Goal: Information Seeking & Learning: Learn about a topic

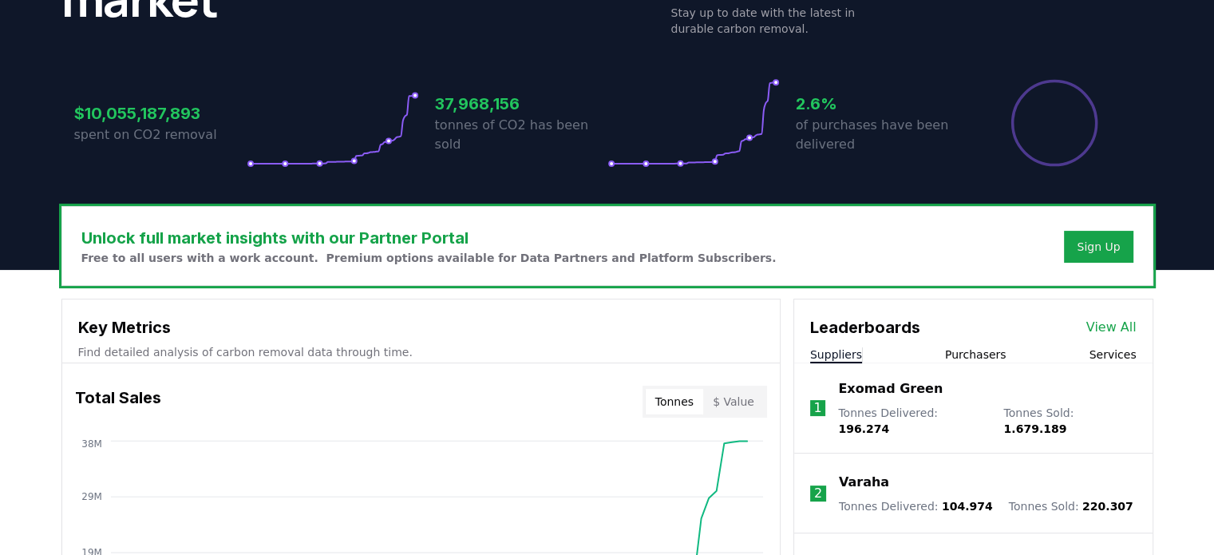
scroll to position [278, 0]
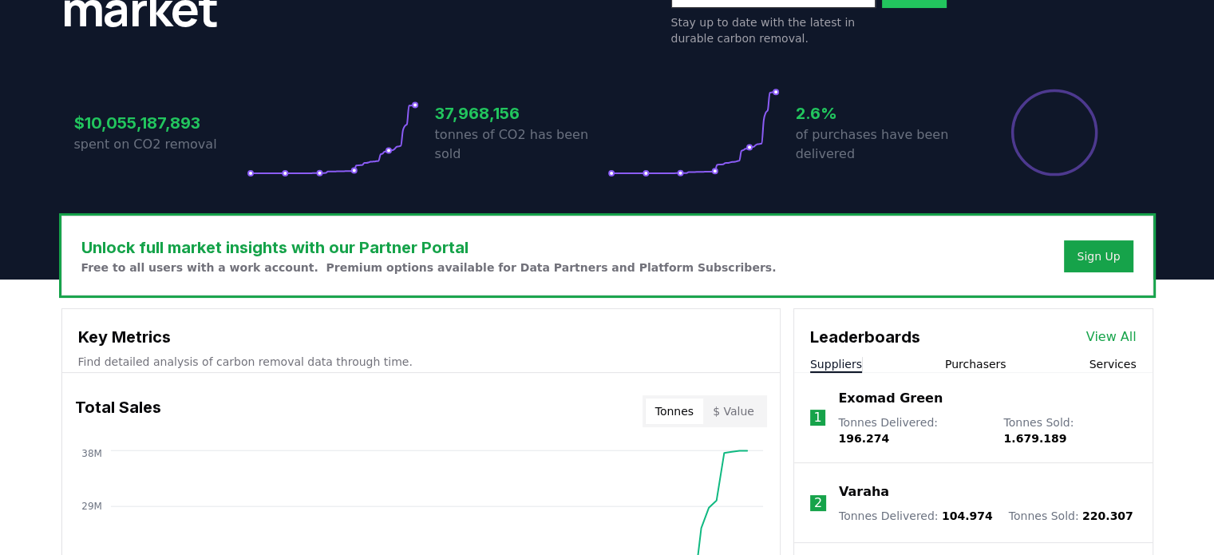
click at [976, 373] on li "1 Exomad Green Tonnes Delivered : 196.274 Tonnes Sold : 1.679.189" at bounding box center [973, 418] width 358 height 90
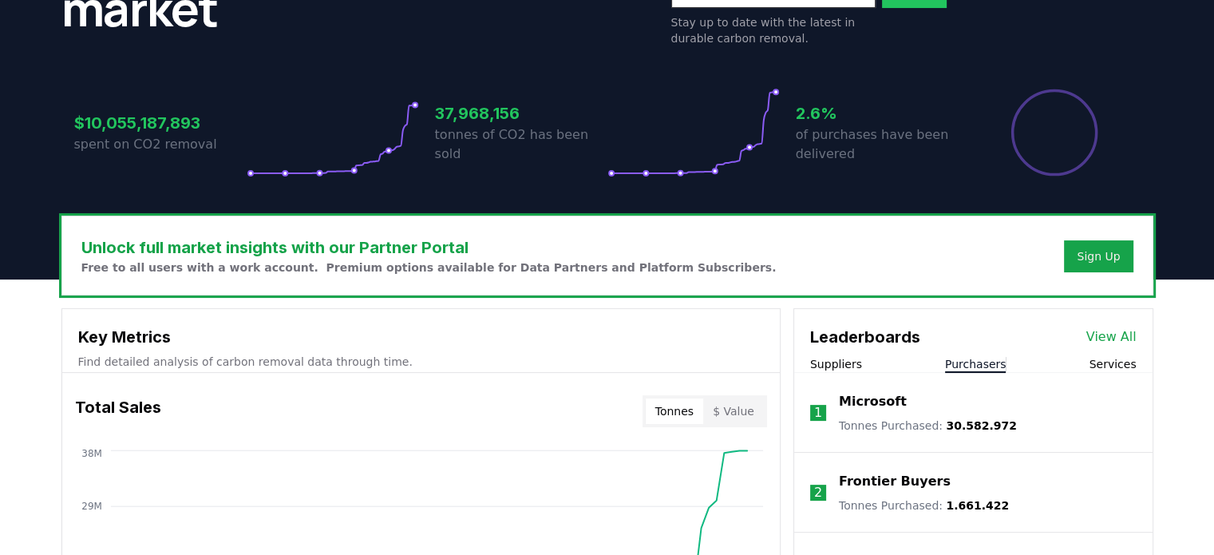
click at [975, 370] on button "Purchasers" at bounding box center [975, 364] width 61 height 16
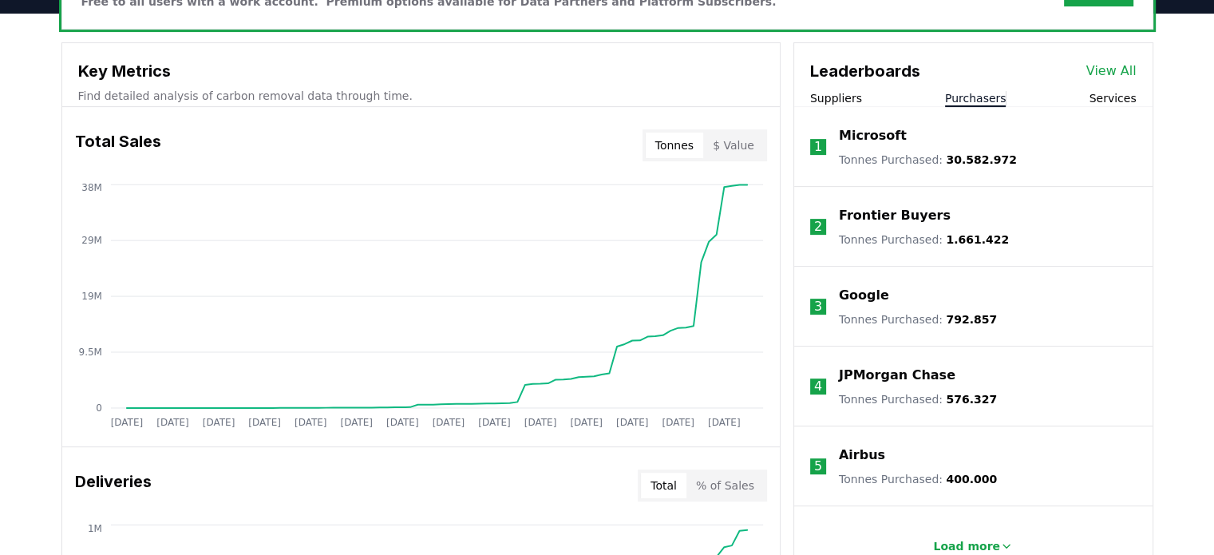
scroll to position [614, 0]
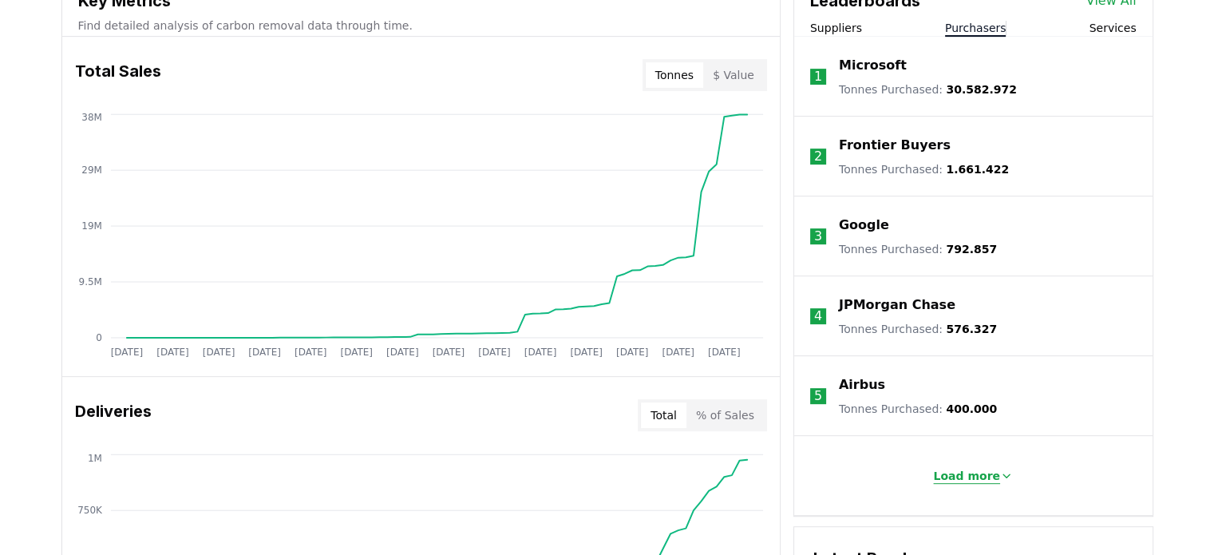
click at [974, 475] on p "Load more" at bounding box center [966, 476] width 67 height 16
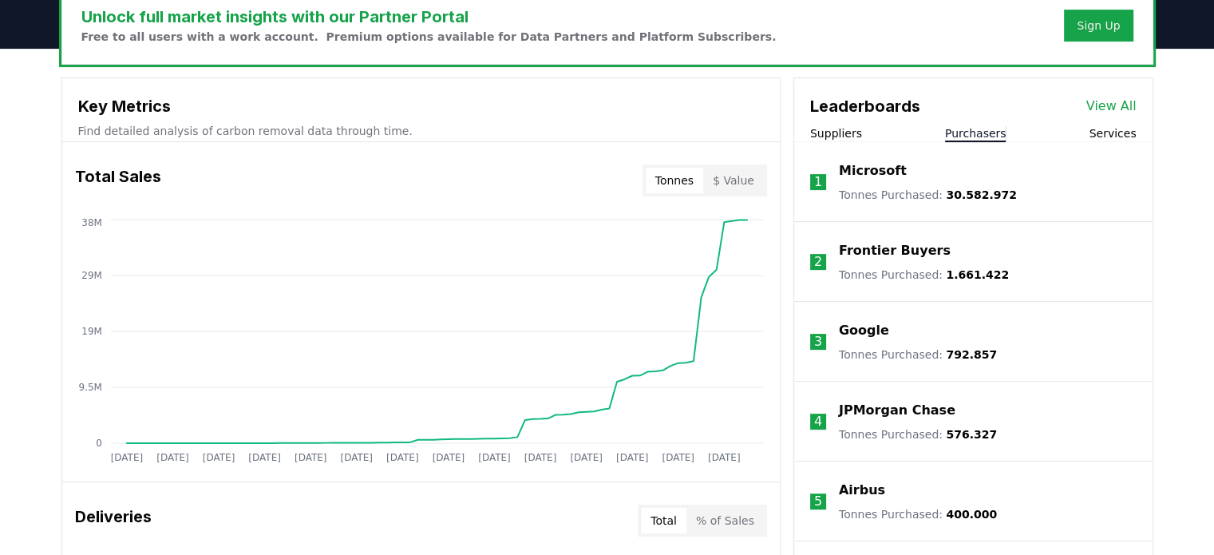
scroll to position [516, 0]
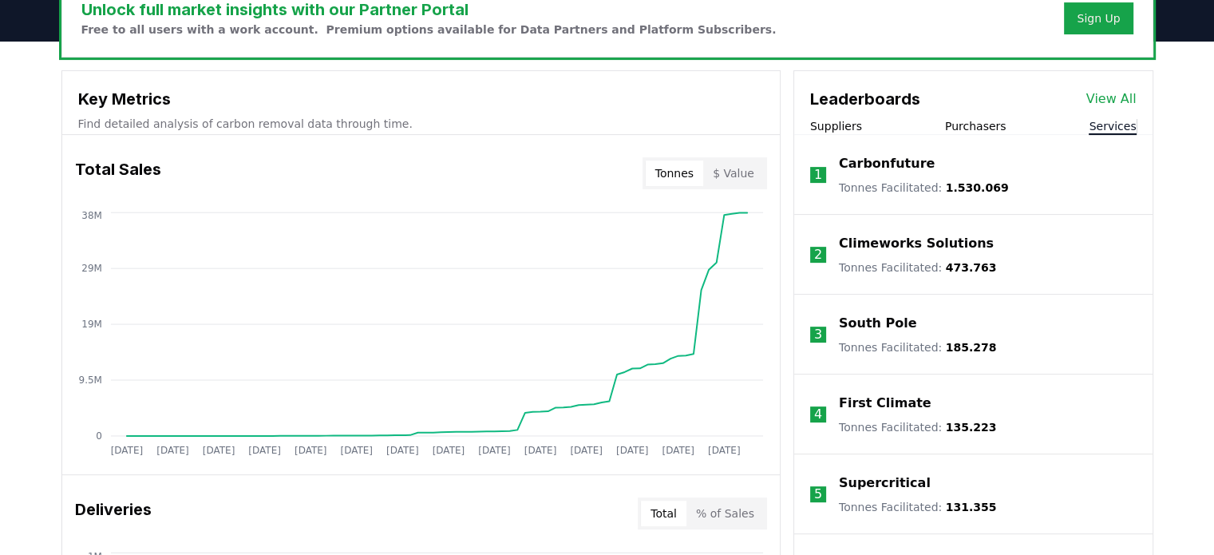
click at [1118, 118] on button "Services" at bounding box center [1112, 126] width 47 height 16
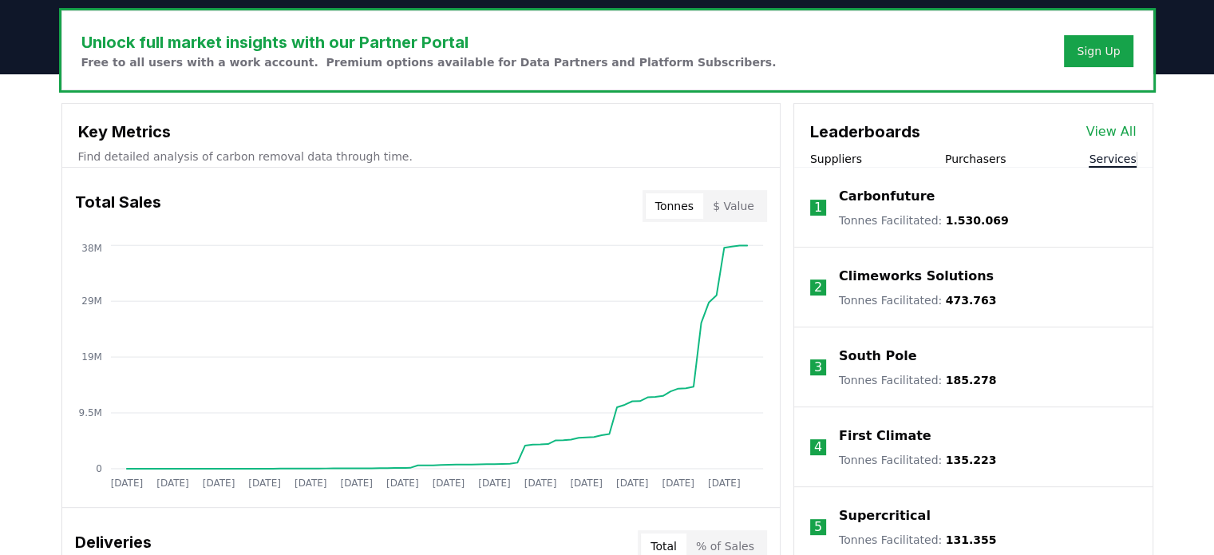
scroll to position [482, 0]
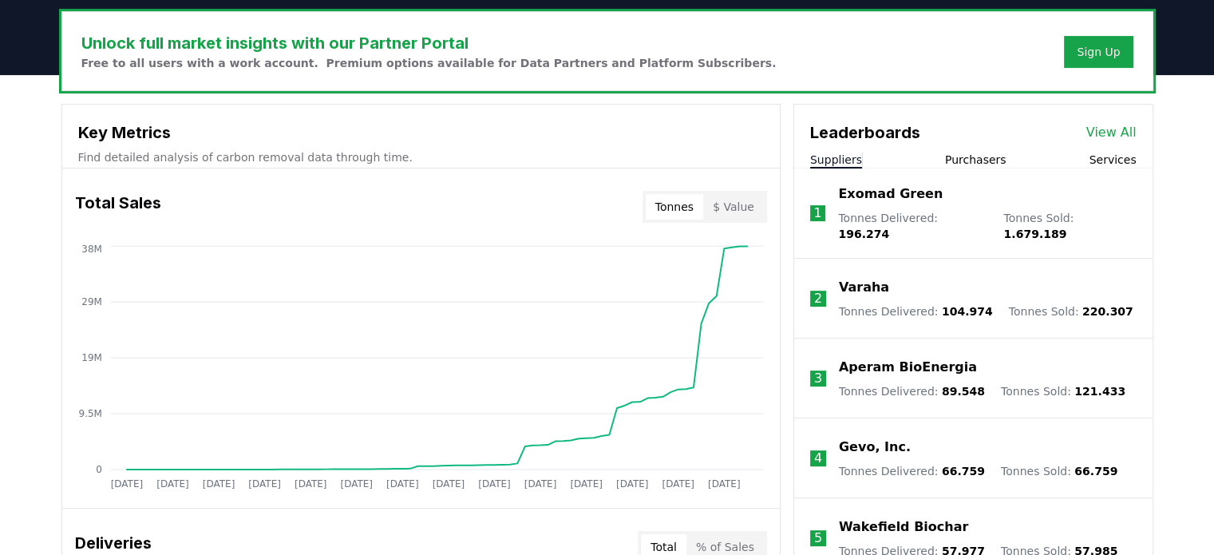
click at [844, 162] on button "Suppliers" at bounding box center [836, 160] width 52 height 16
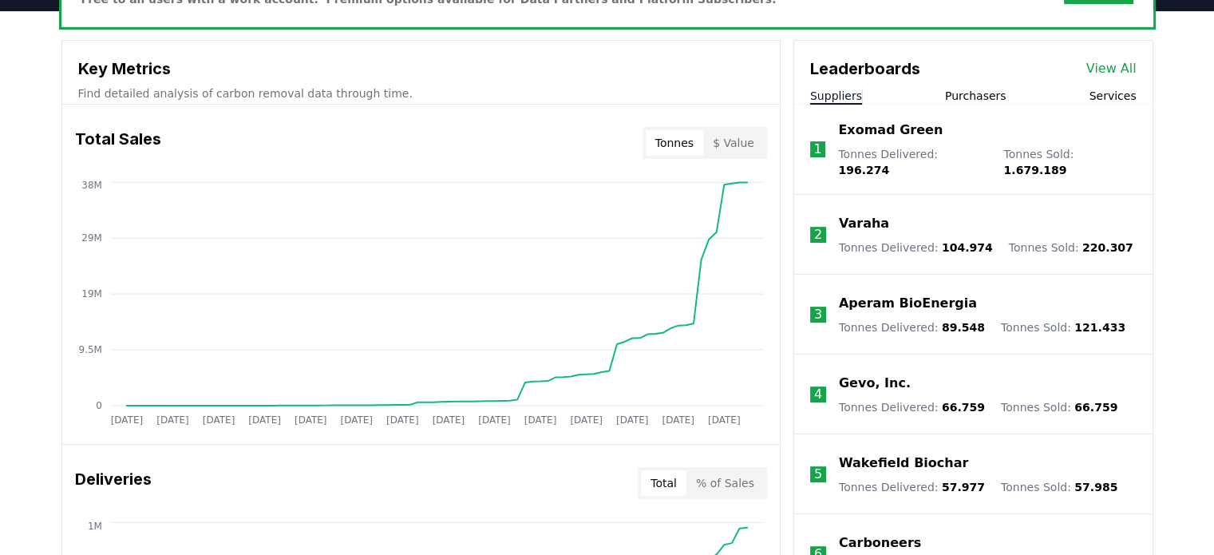
scroll to position [562, 0]
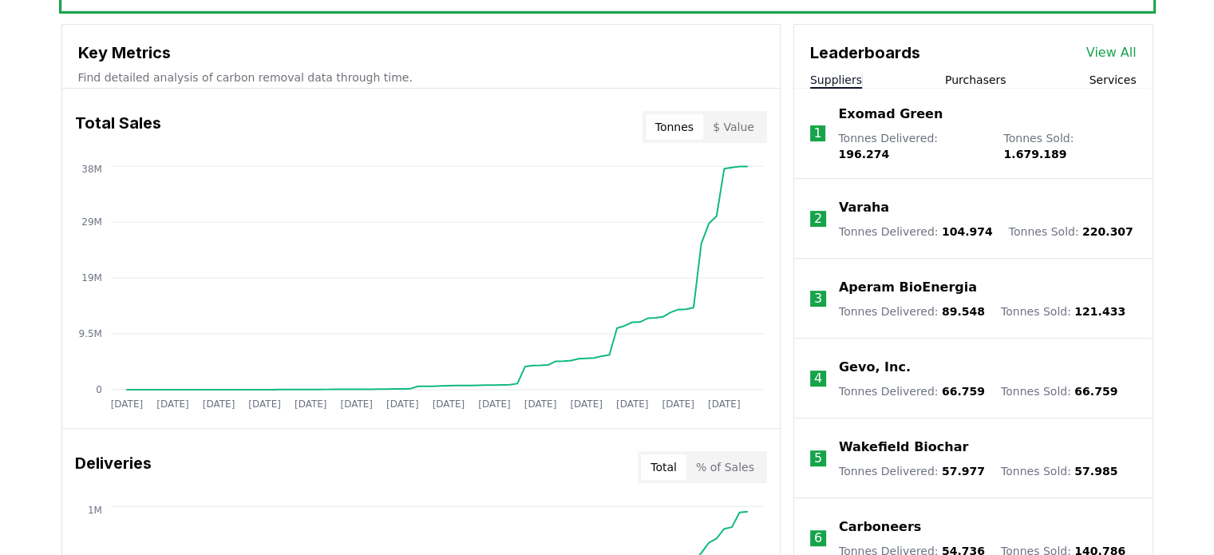
click at [961, 73] on button "Purchasers" at bounding box center [975, 80] width 61 height 16
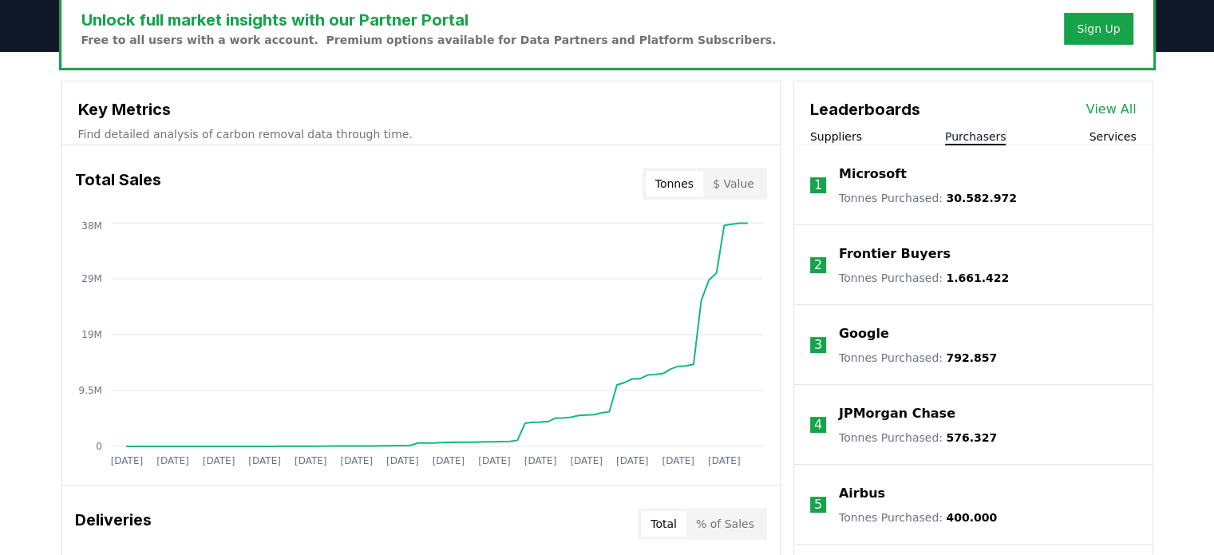
scroll to position [504, 0]
click at [1095, 105] on link "View All" at bounding box center [1111, 110] width 50 height 19
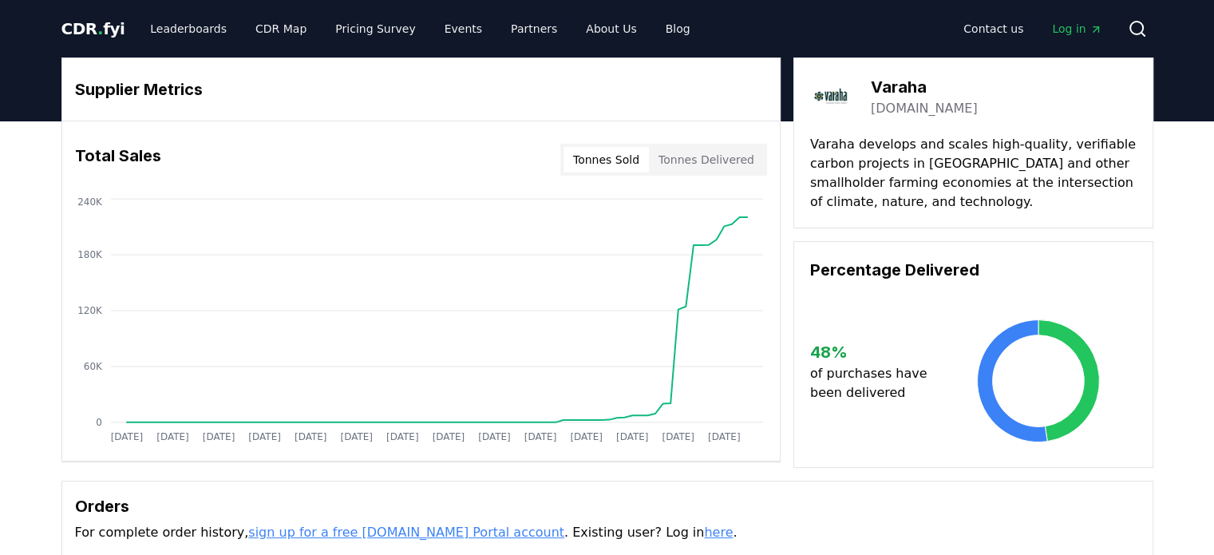
click at [831, 98] on img at bounding box center [832, 96] width 45 height 45
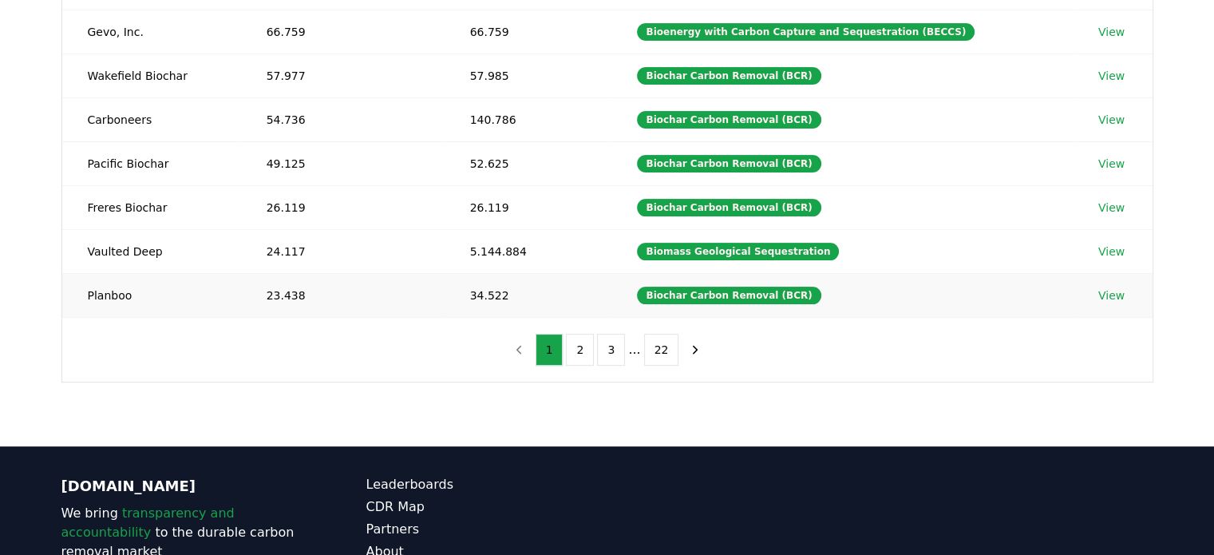
scroll to position [377, 0]
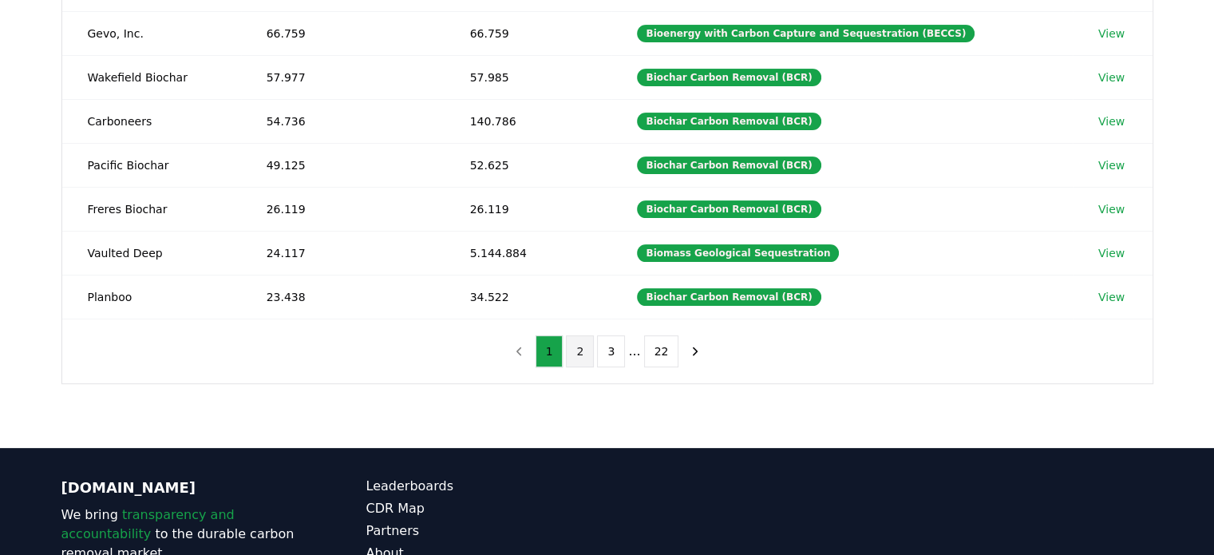
click at [589, 342] on button "2" at bounding box center [580, 351] width 28 height 32
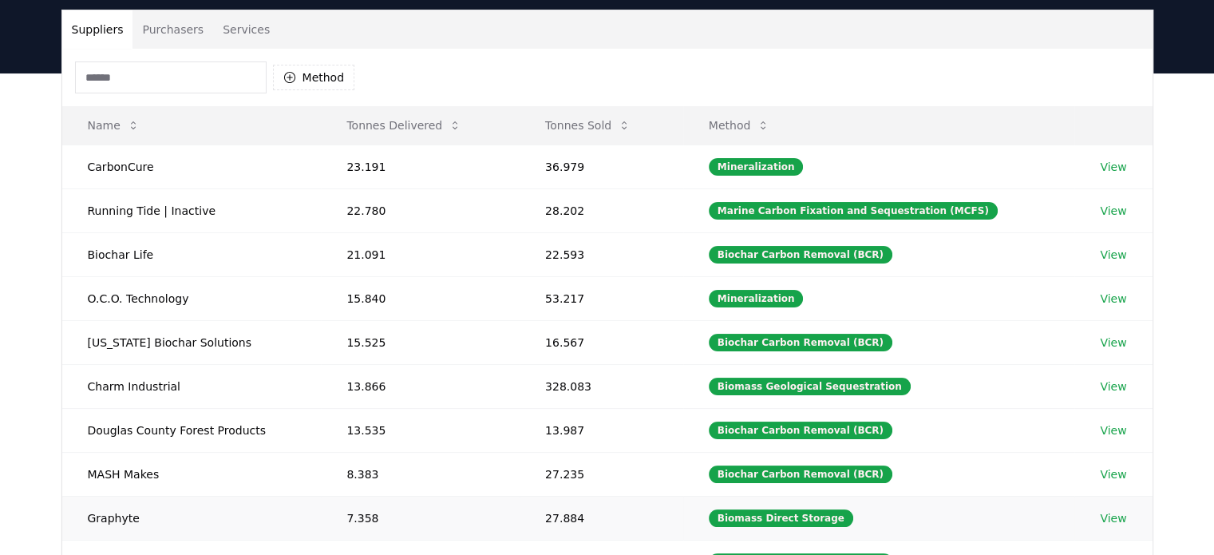
scroll to position [109, 0]
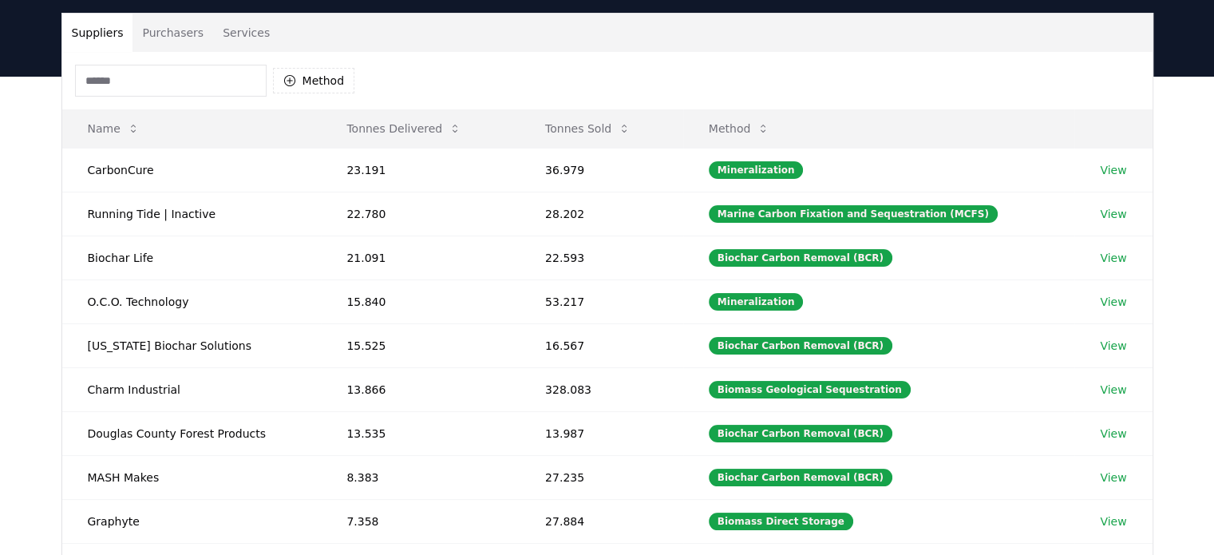
click at [182, 89] on input at bounding box center [171, 81] width 192 height 32
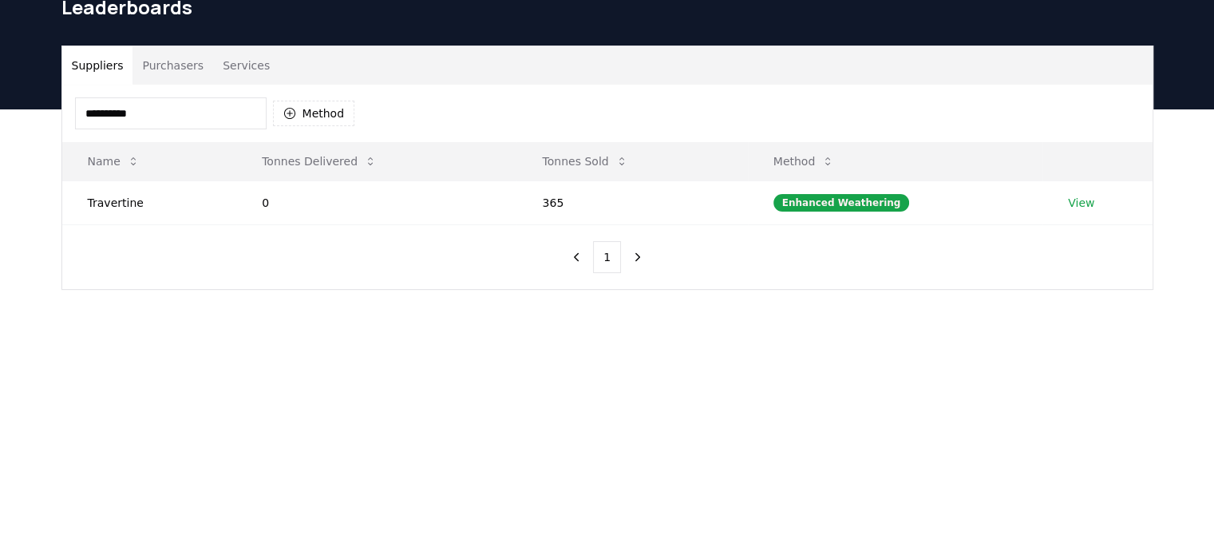
scroll to position [57, 0]
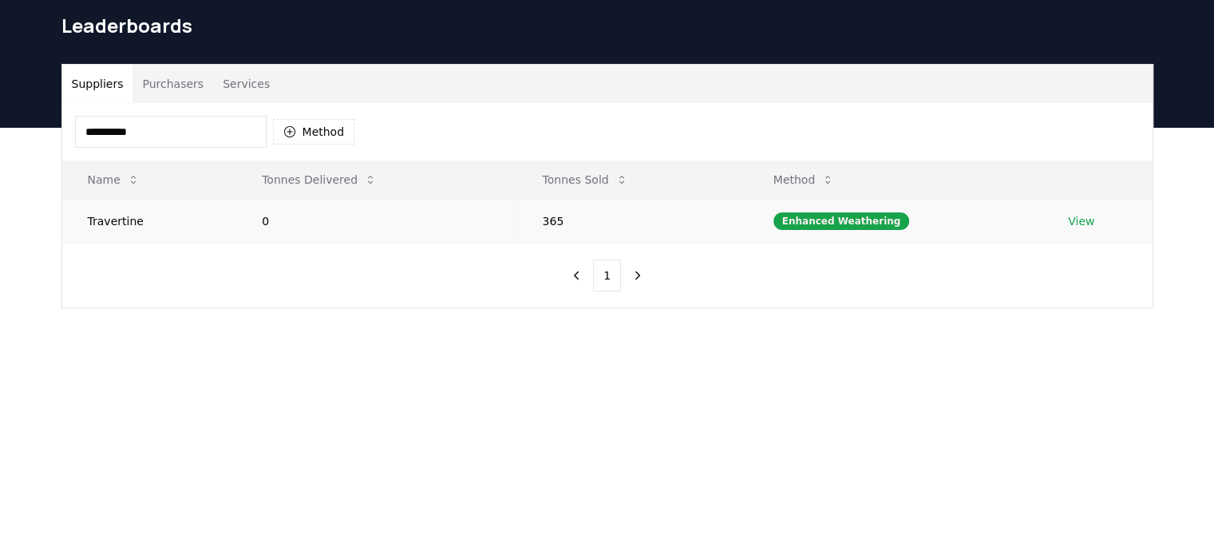
type input "**********"
click at [1088, 214] on link "View" at bounding box center [1081, 221] width 26 height 16
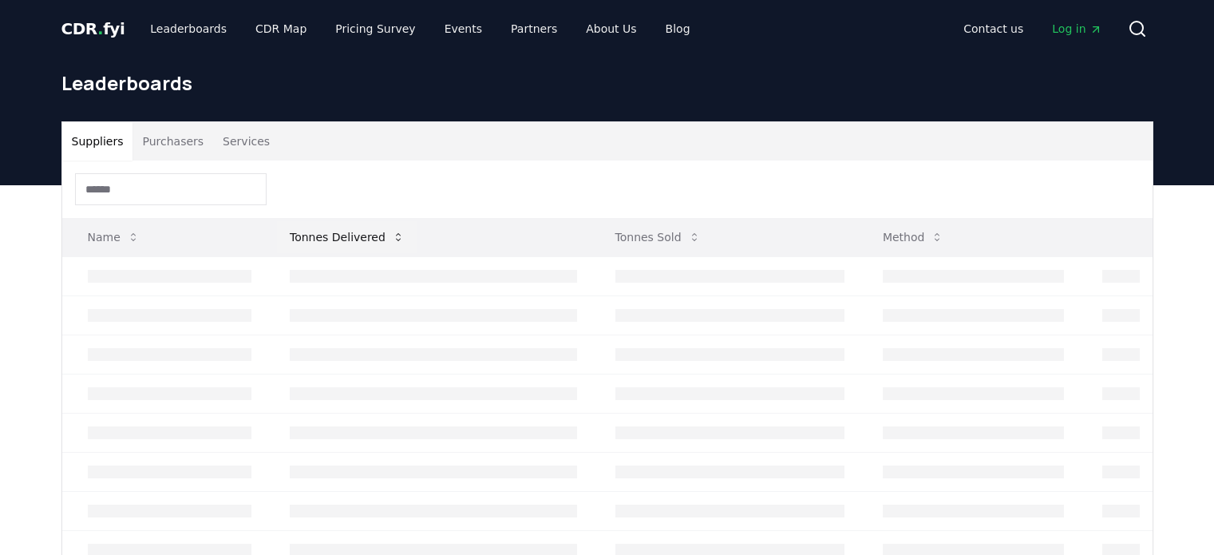
scroll to position [57, 0]
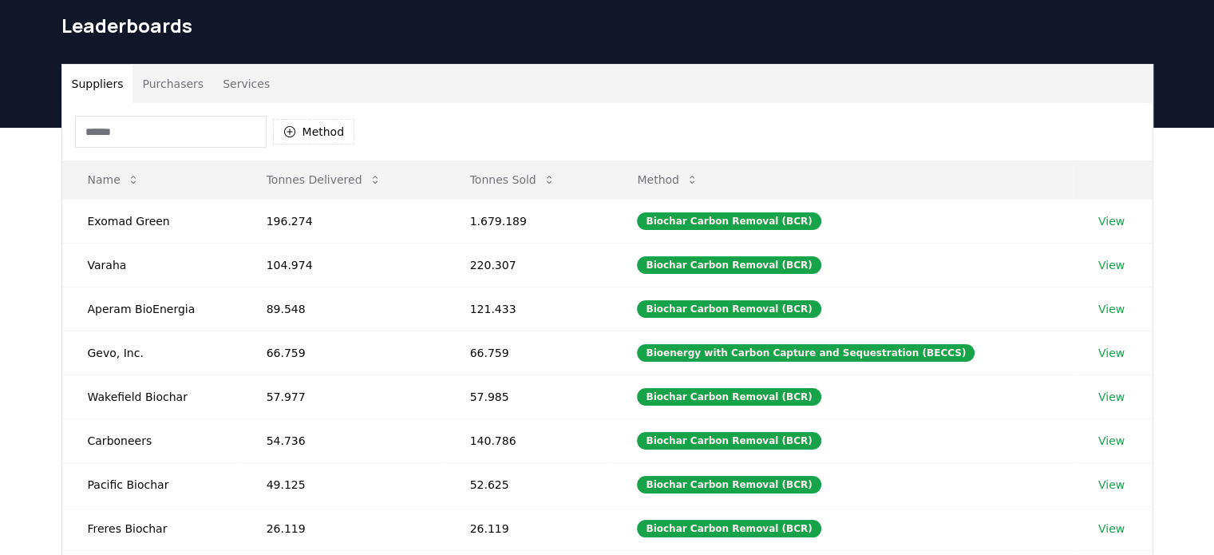
click at [163, 74] on button "Purchasers" at bounding box center [173, 84] width 81 height 38
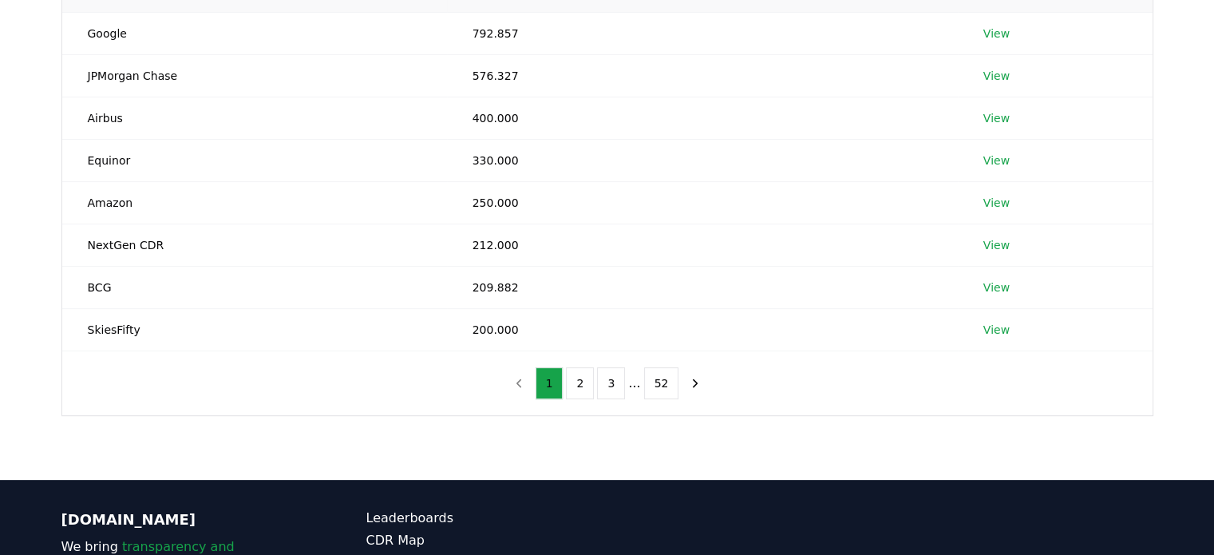
scroll to position [329, 0]
click at [578, 386] on button "2" at bounding box center [580, 383] width 28 height 32
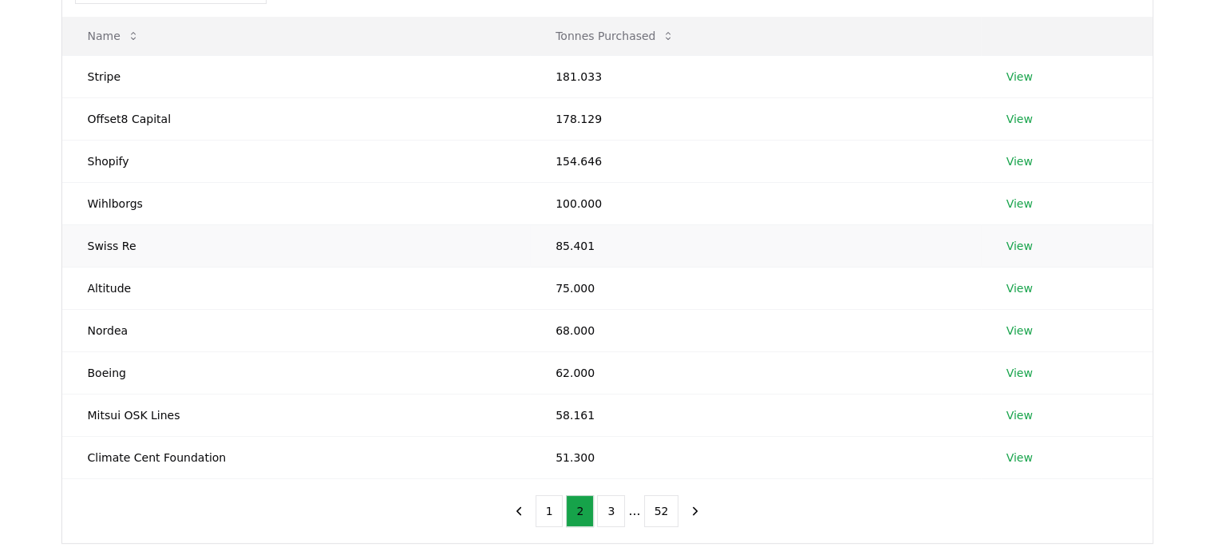
scroll to position [209, 0]
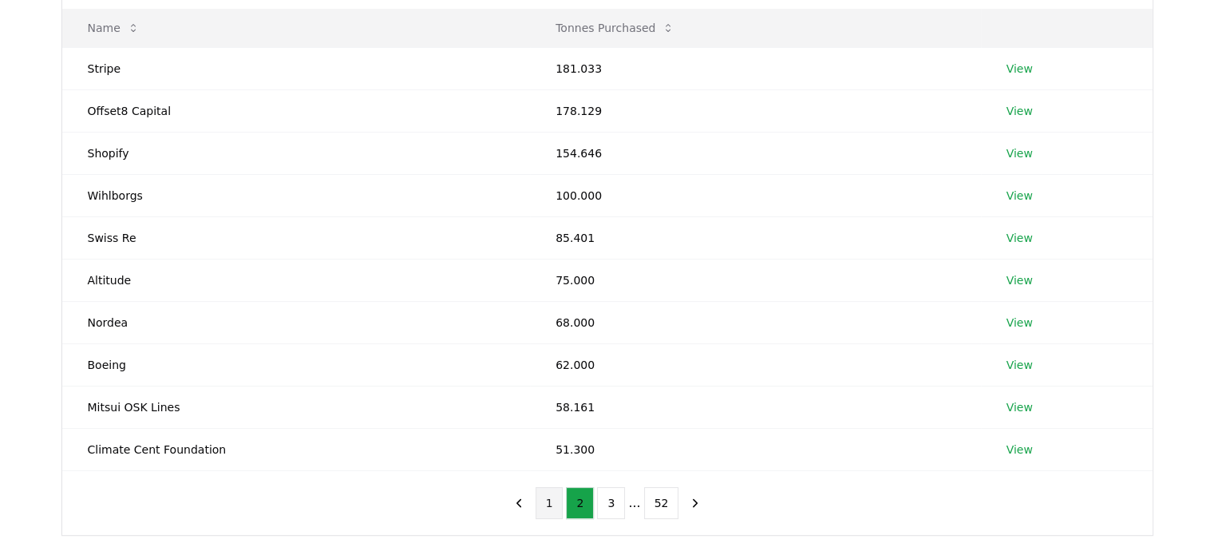
click at [556, 509] on button "1" at bounding box center [550, 503] width 28 height 32
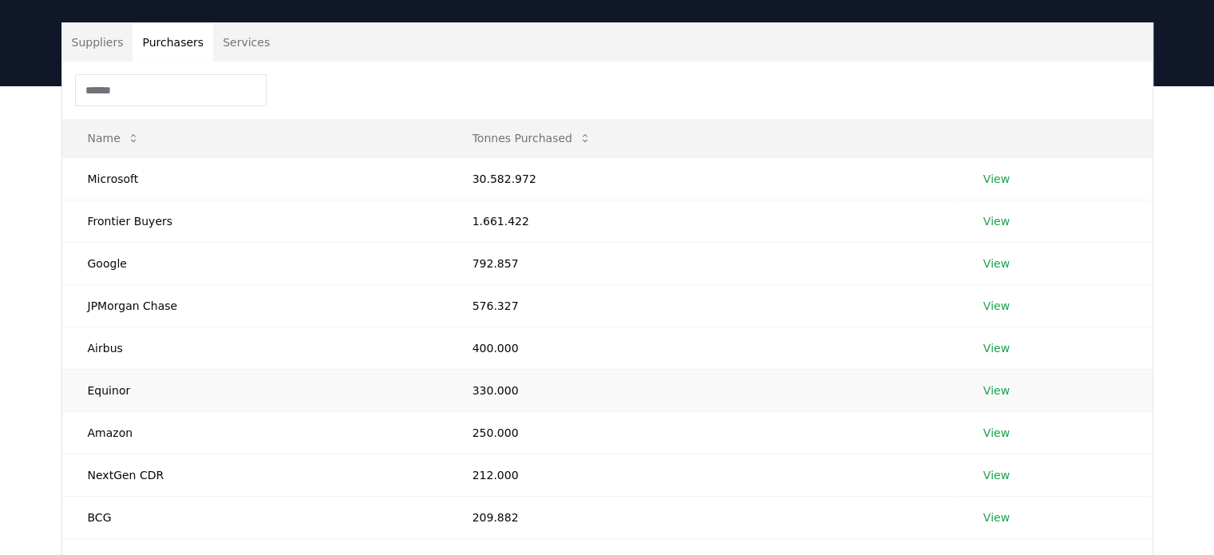
scroll to position [96, 0]
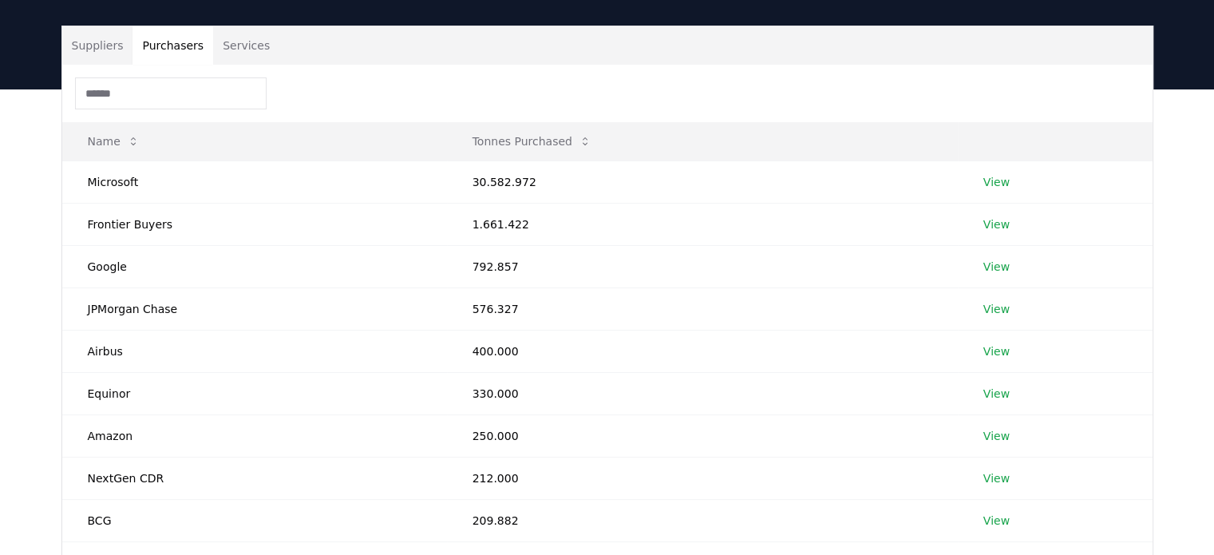
click at [228, 42] on button "Services" at bounding box center [246, 45] width 66 height 38
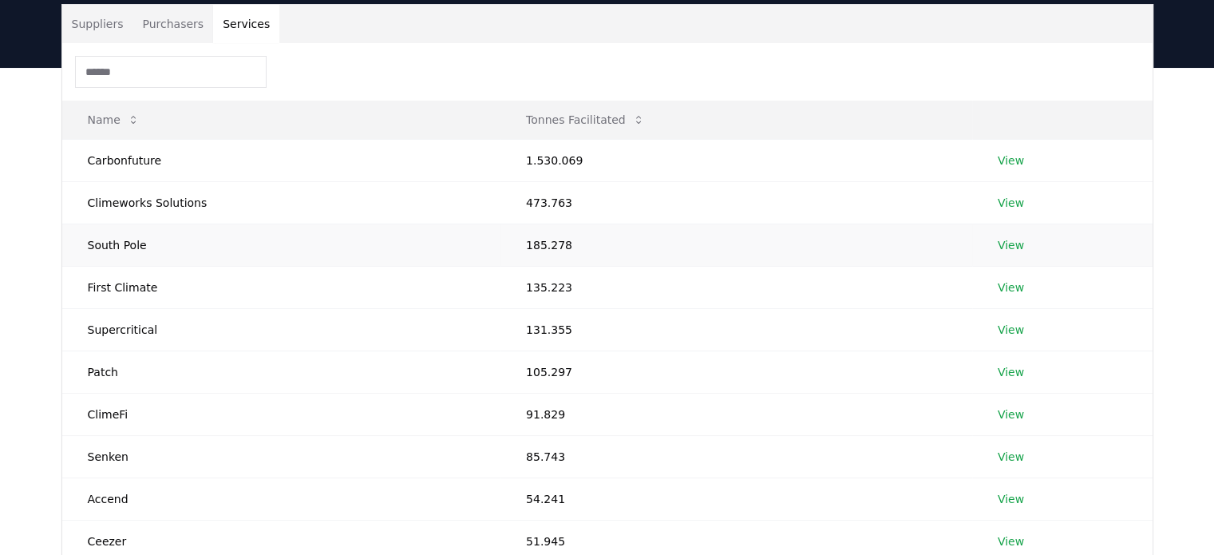
scroll to position [322, 0]
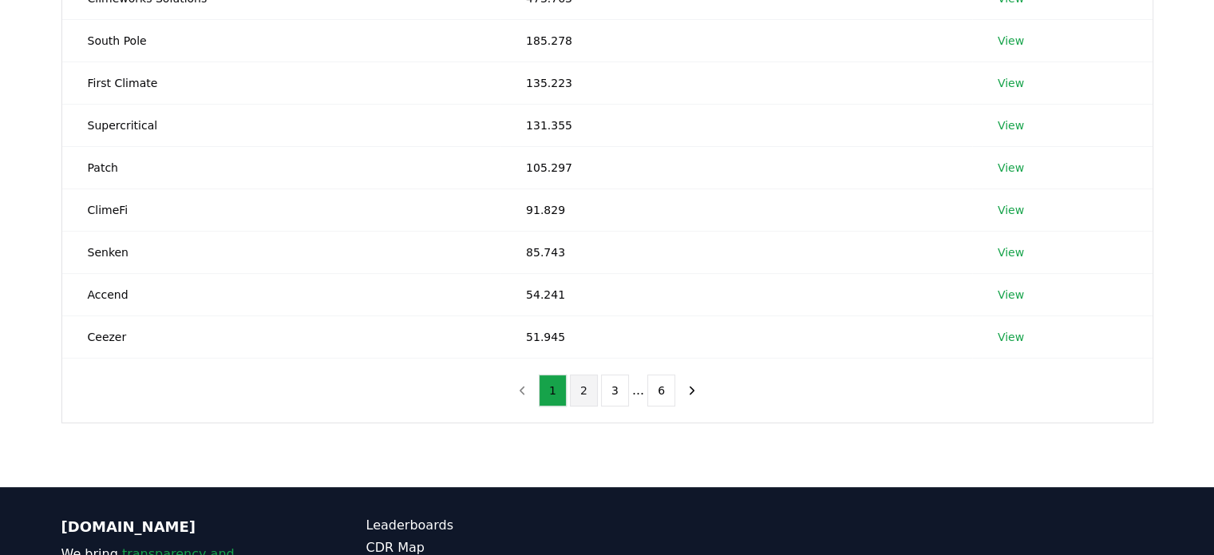
click at [591, 386] on button "2" at bounding box center [584, 390] width 28 height 32
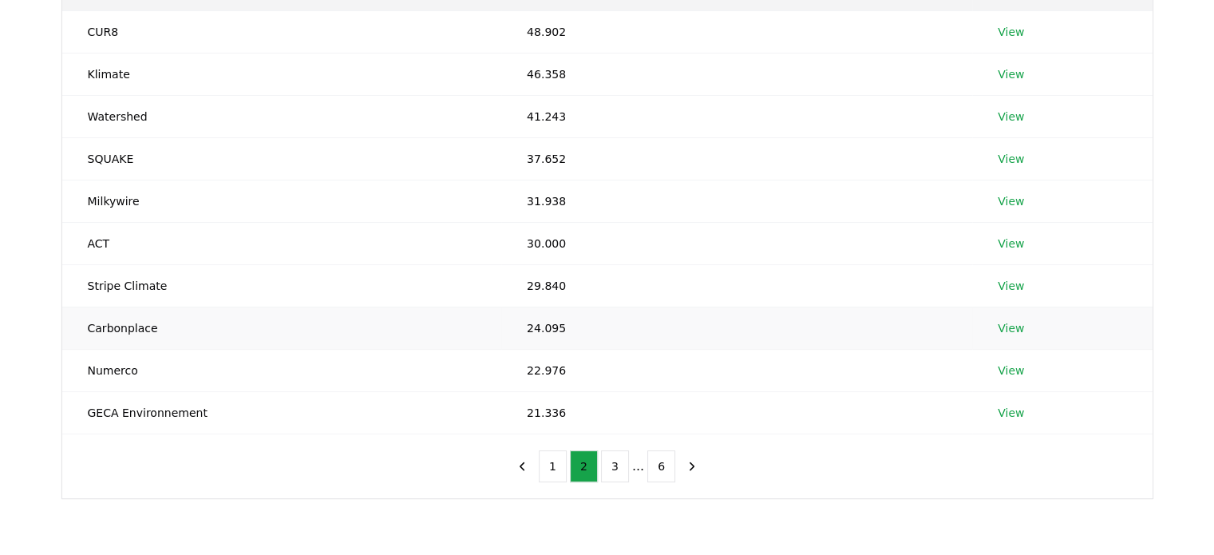
scroll to position [246, 0]
click at [616, 466] on button "3" at bounding box center [615, 466] width 28 height 32
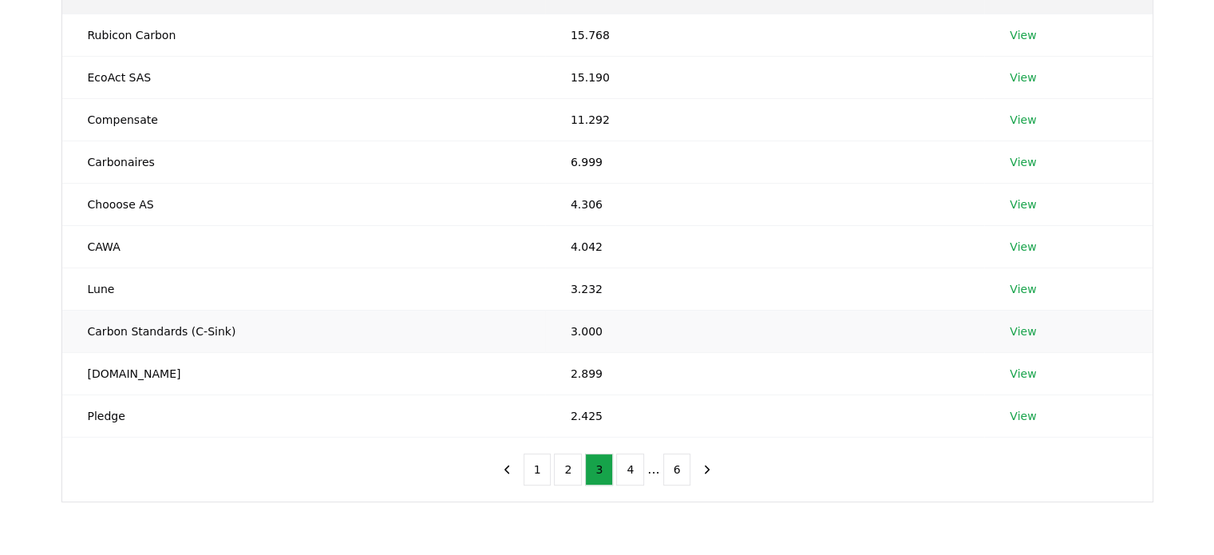
scroll to position [249, 0]
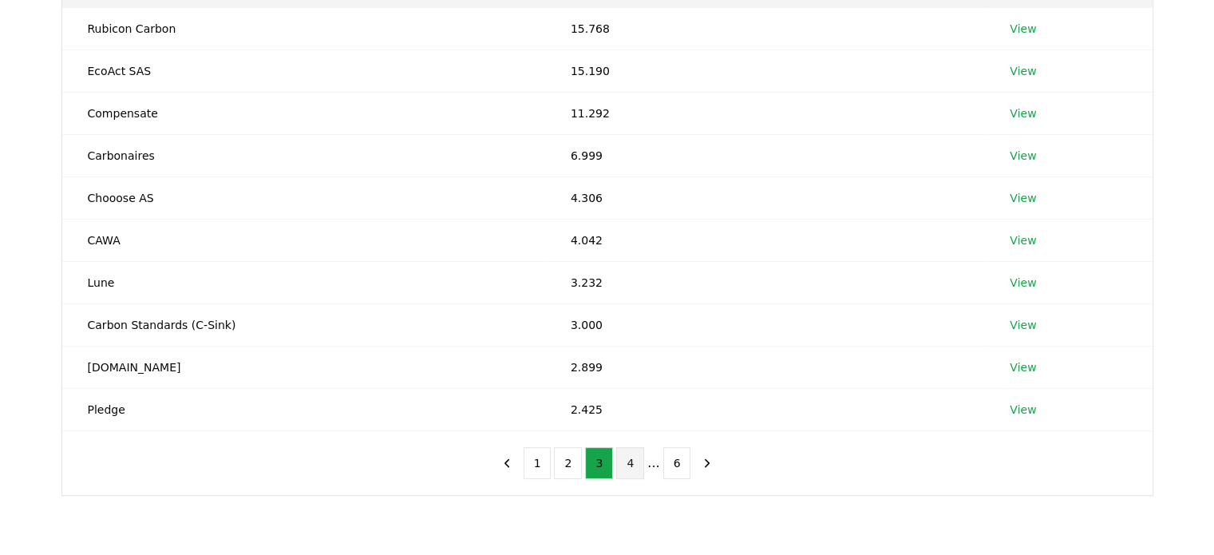
click at [629, 470] on button "4" at bounding box center [630, 463] width 28 height 32
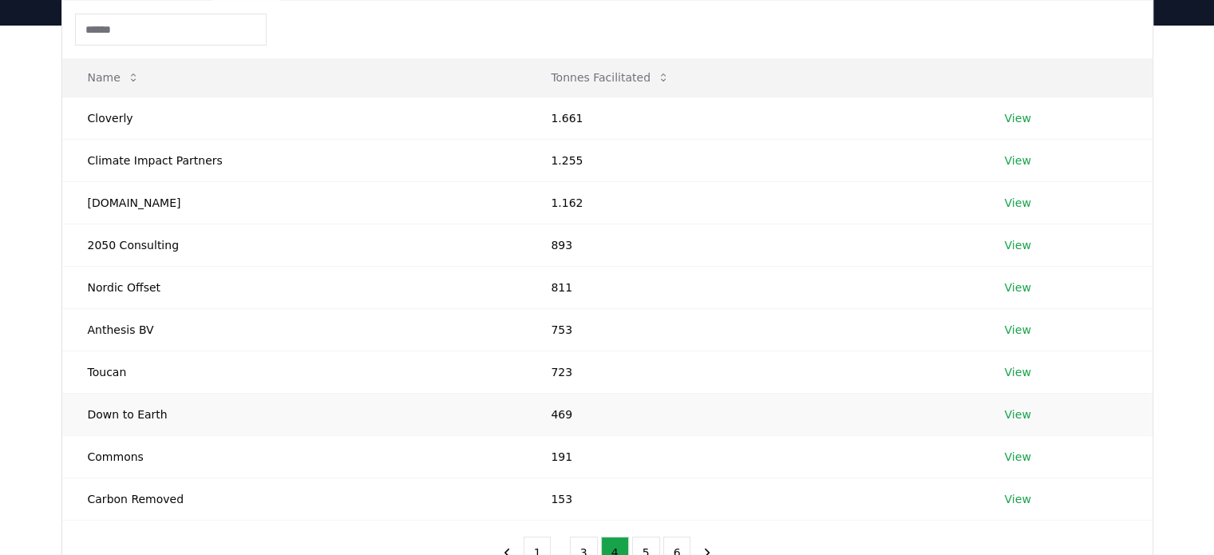
scroll to position [140, 0]
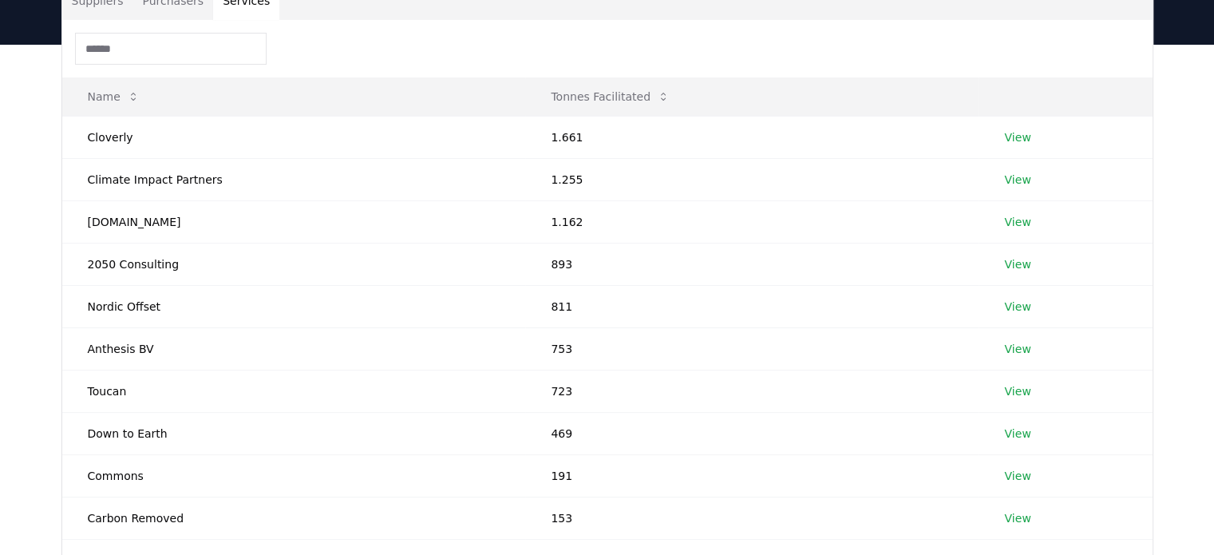
click at [198, 47] on input at bounding box center [171, 49] width 192 height 32
type input "*"
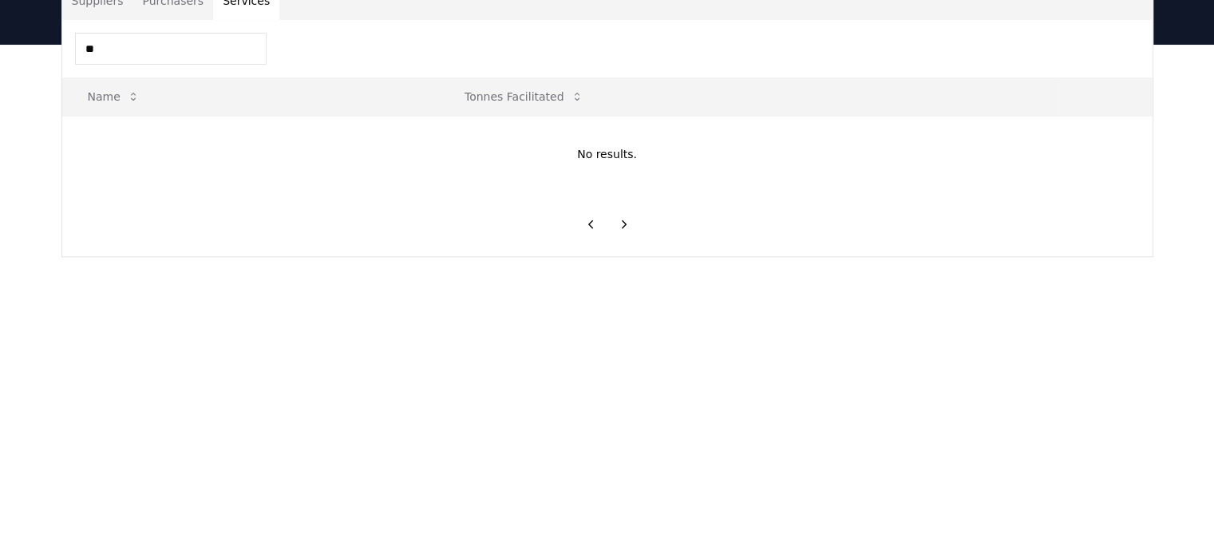
type input "*"
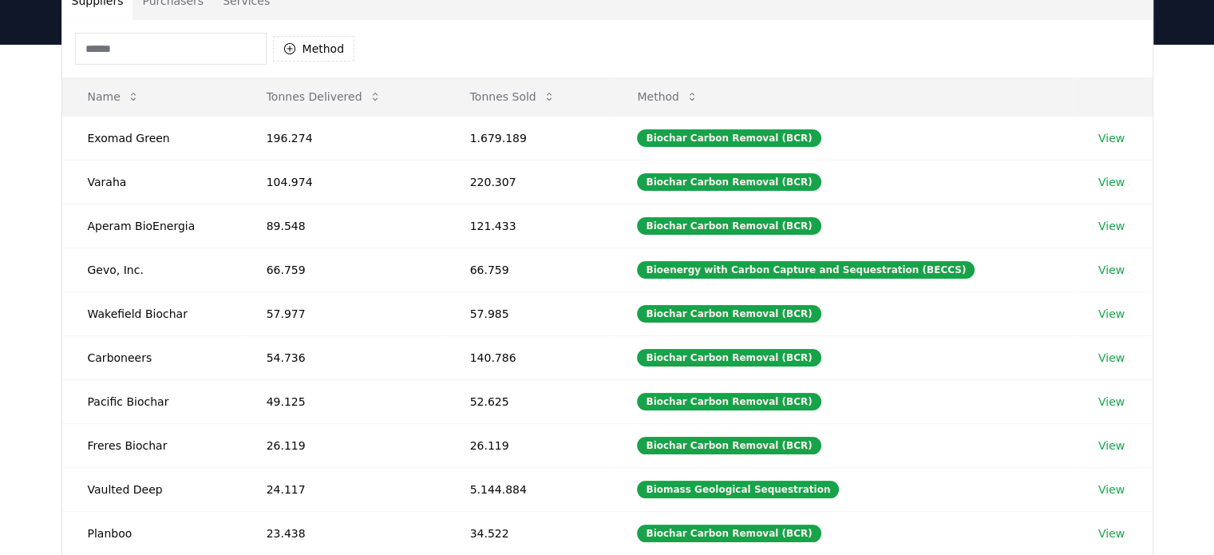
click at [108, 11] on button "Suppliers" at bounding box center [97, 1] width 71 height 38
click at [128, 52] on input at bounding box center [171, 49] width 192 height 32
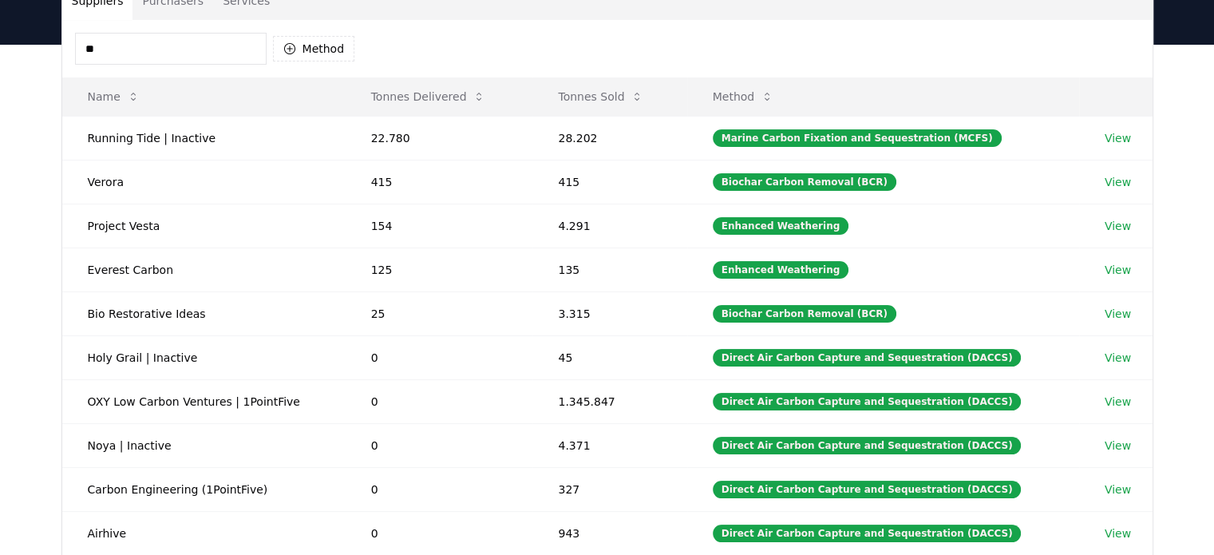
type input "*"
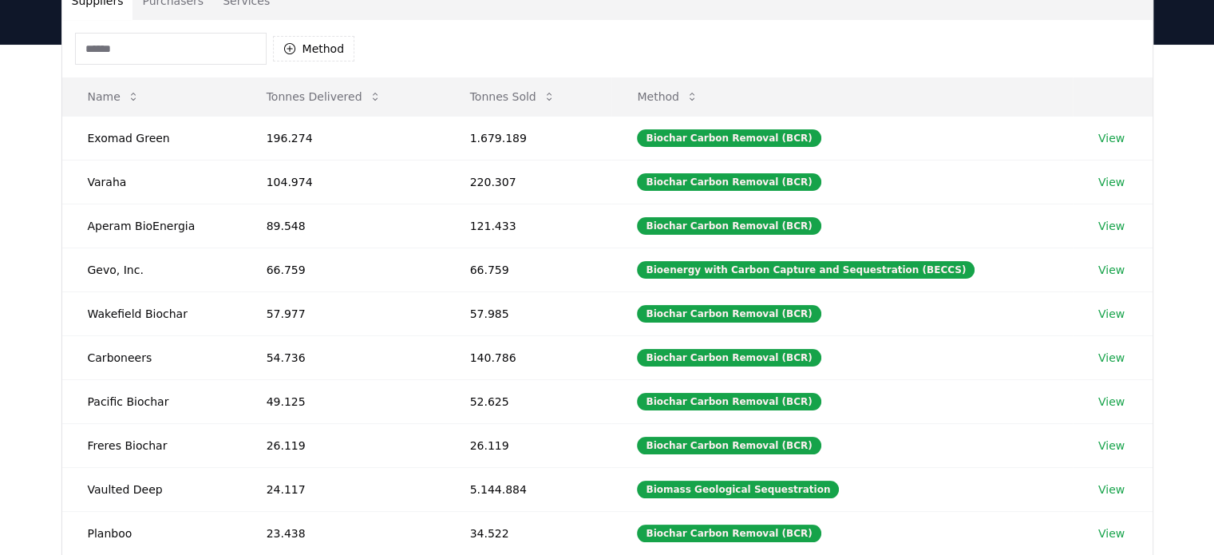
scroll to position [86, 0]
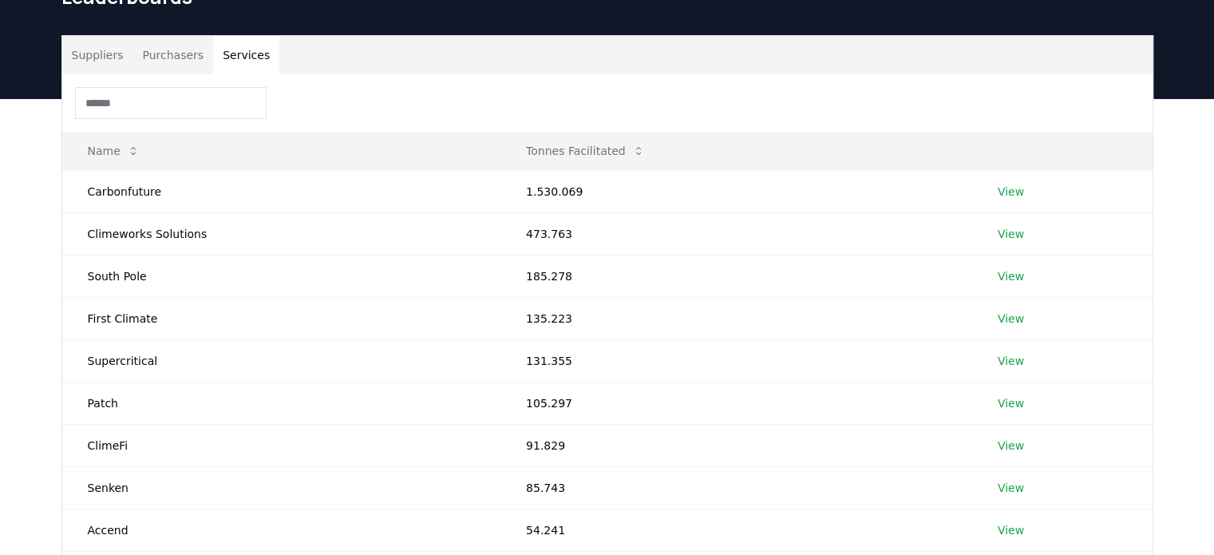
click at [222, 61] on button "Services" at bounding box center [246, 55] width 66 height 38
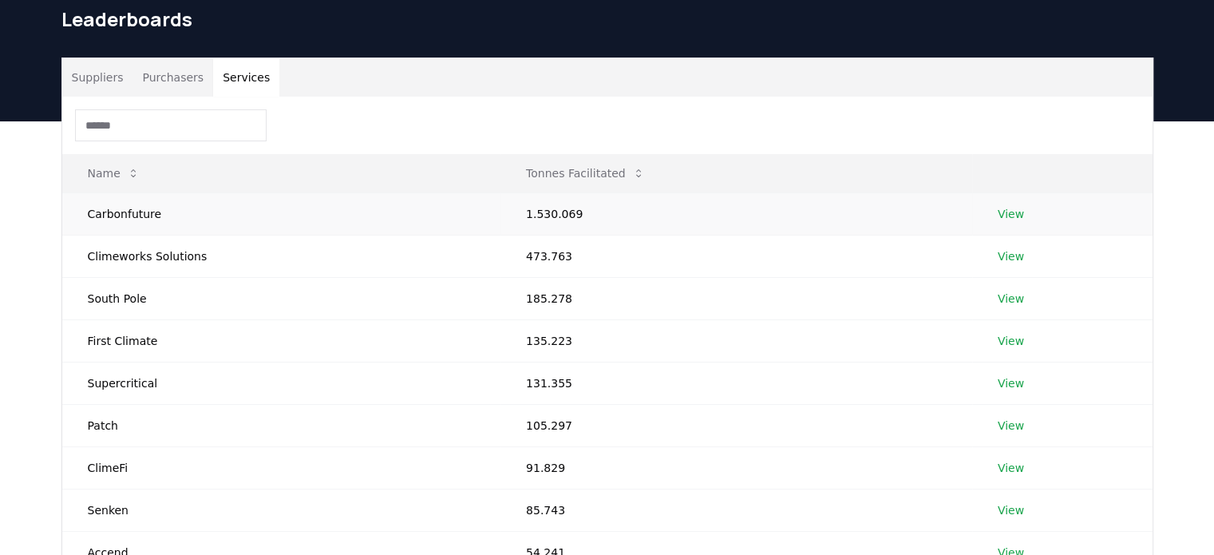
scroll to position [73, 0]
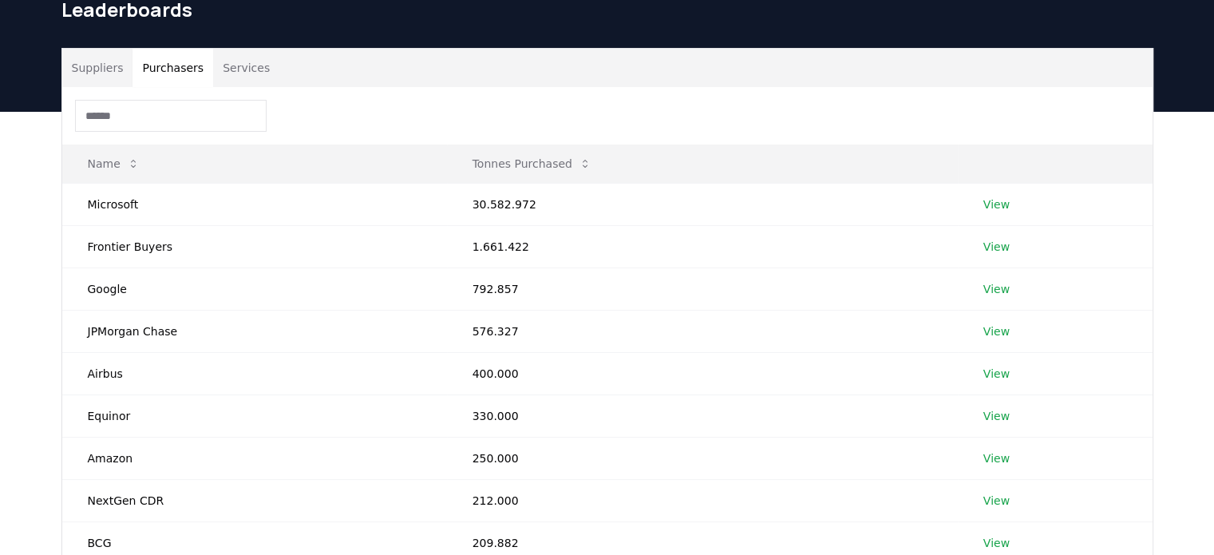
click at [186, 76] on button "Purchasers" at bounding box center [173, 68] width 81 height 38
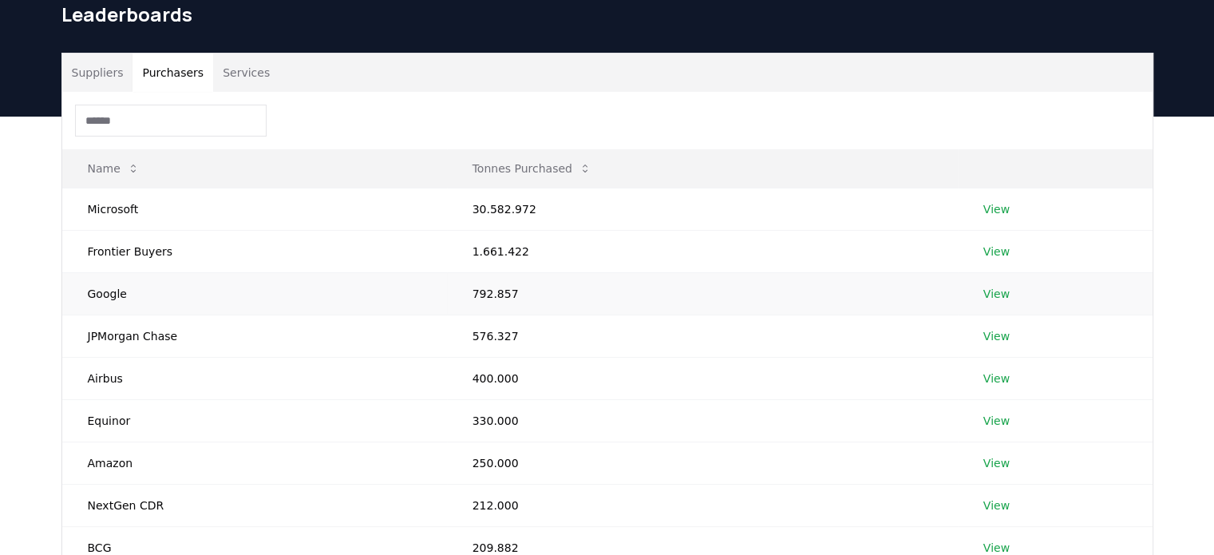
scroll to position [67, 0]
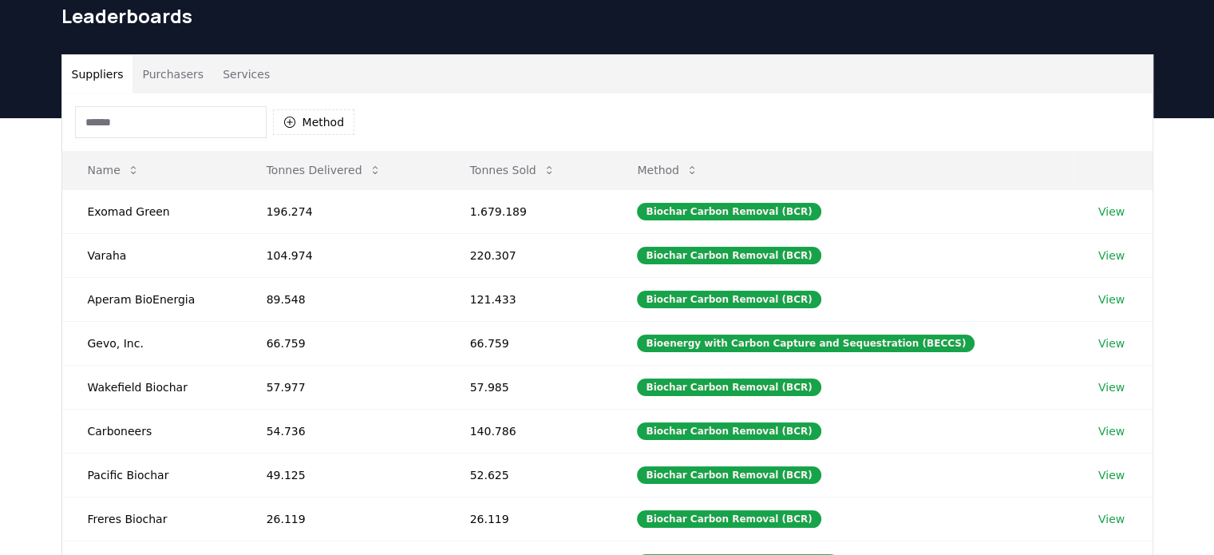
click at [92, 79] on button "Suppliers" at bounding box center [97, 74] width 71 height 38
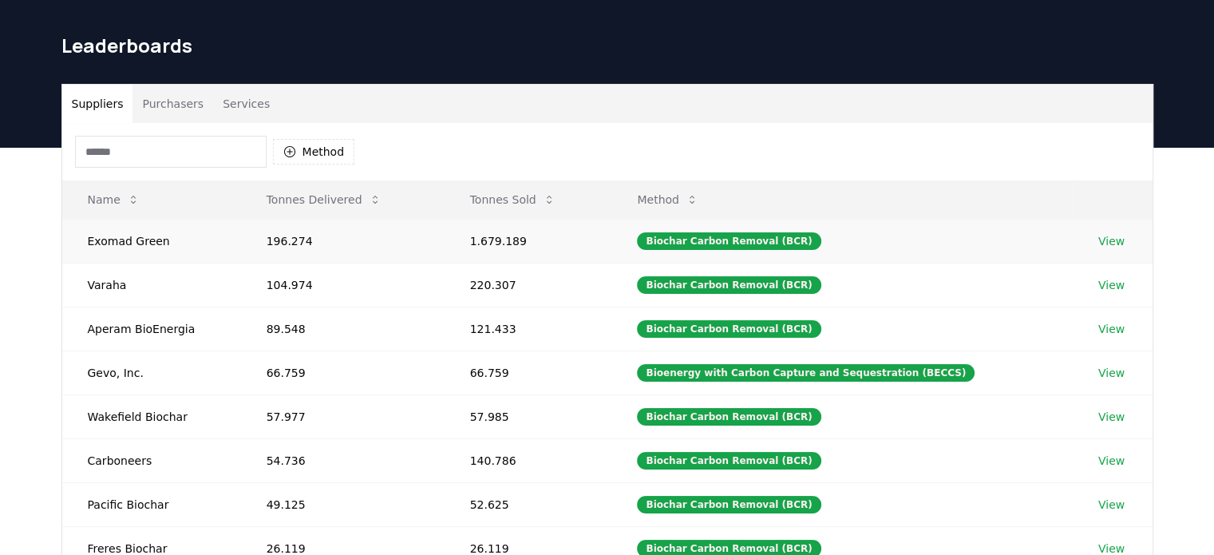
scroll to position [0, 0]
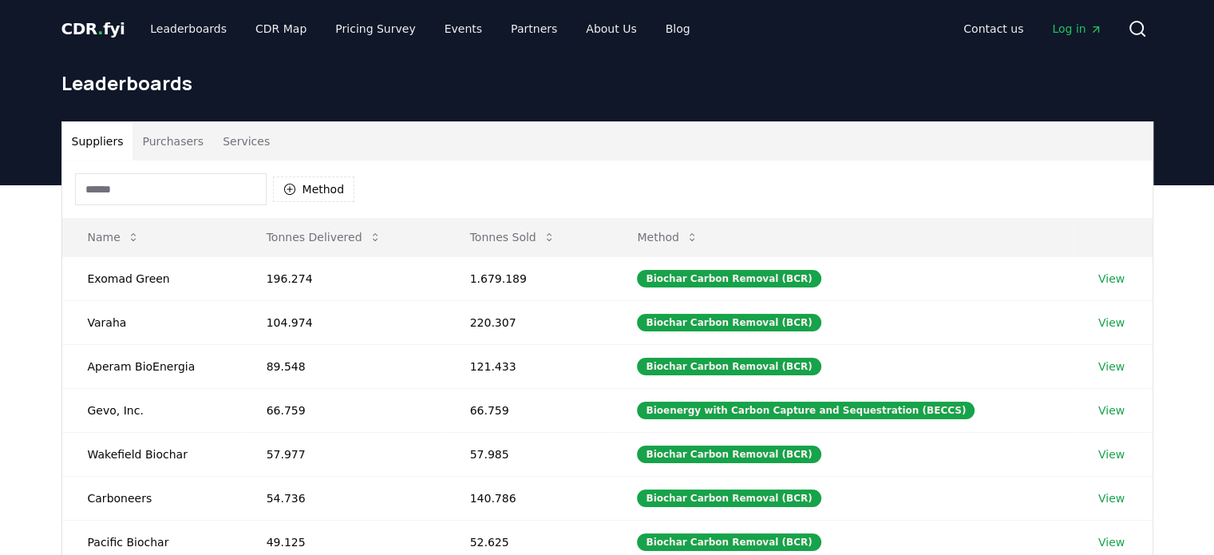
click at [112, 184] on input at bounding box center [171, 189] width 192 height 32
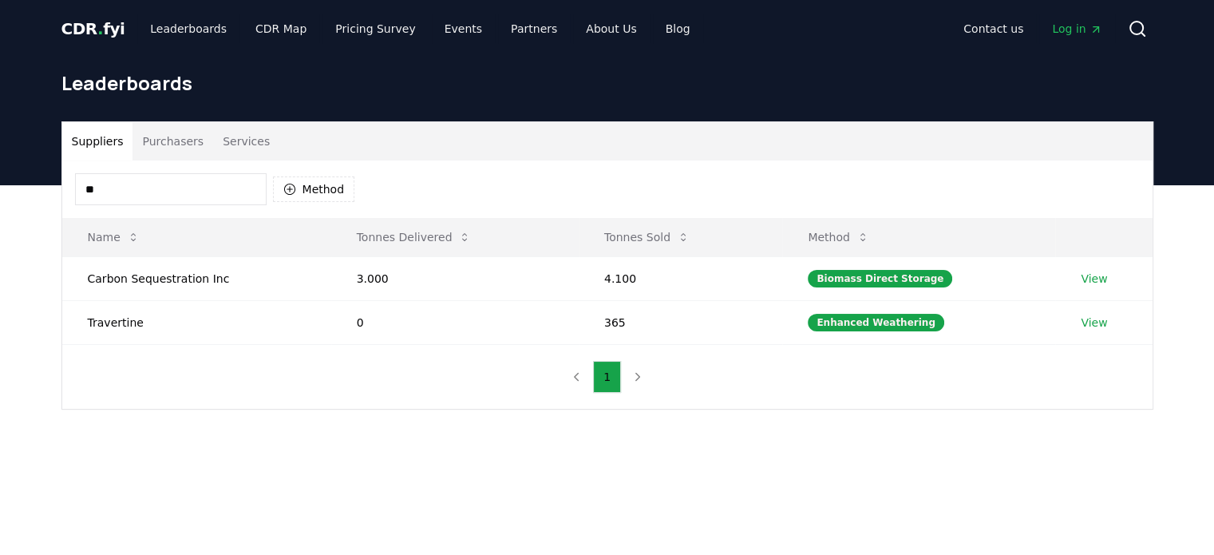
type input "*"
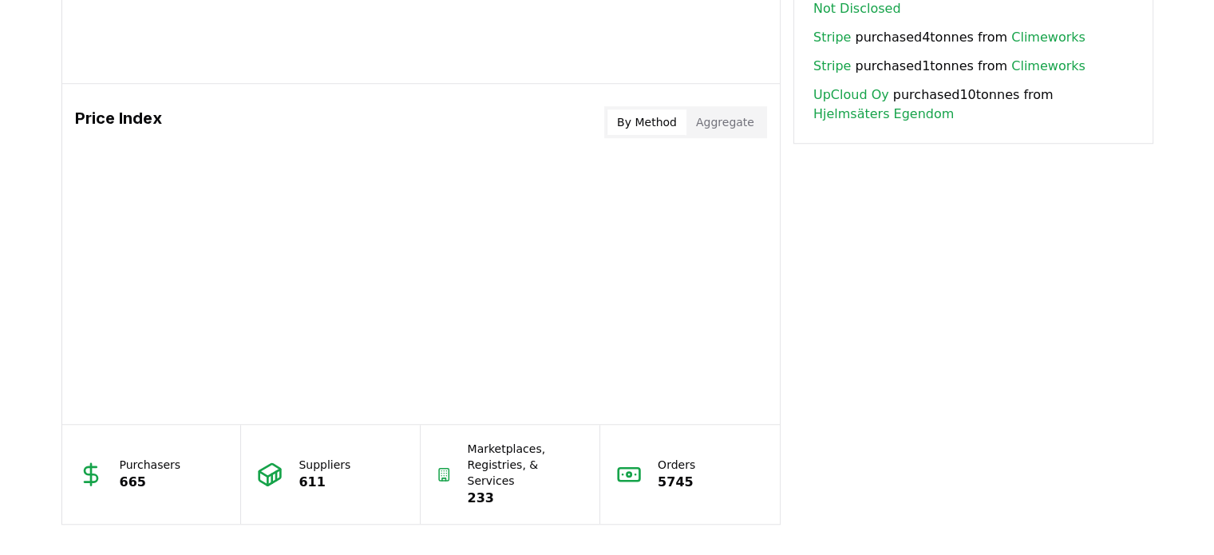
scroll to position [1229, 0]
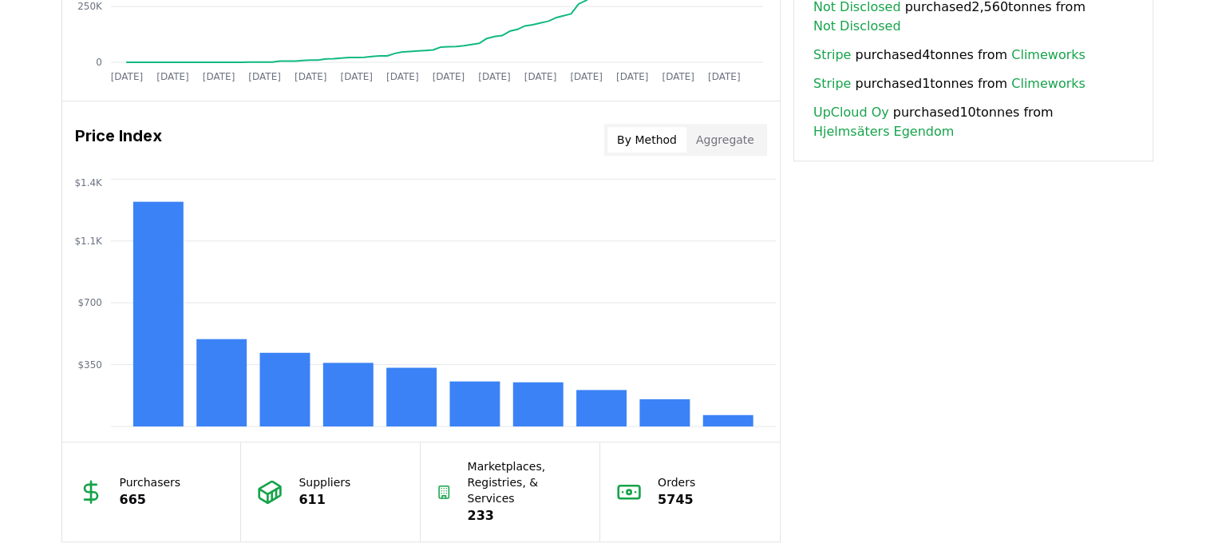
click at [736, 136] on button "Aggregate" at bounding box center [724, 140] width 77 height 26
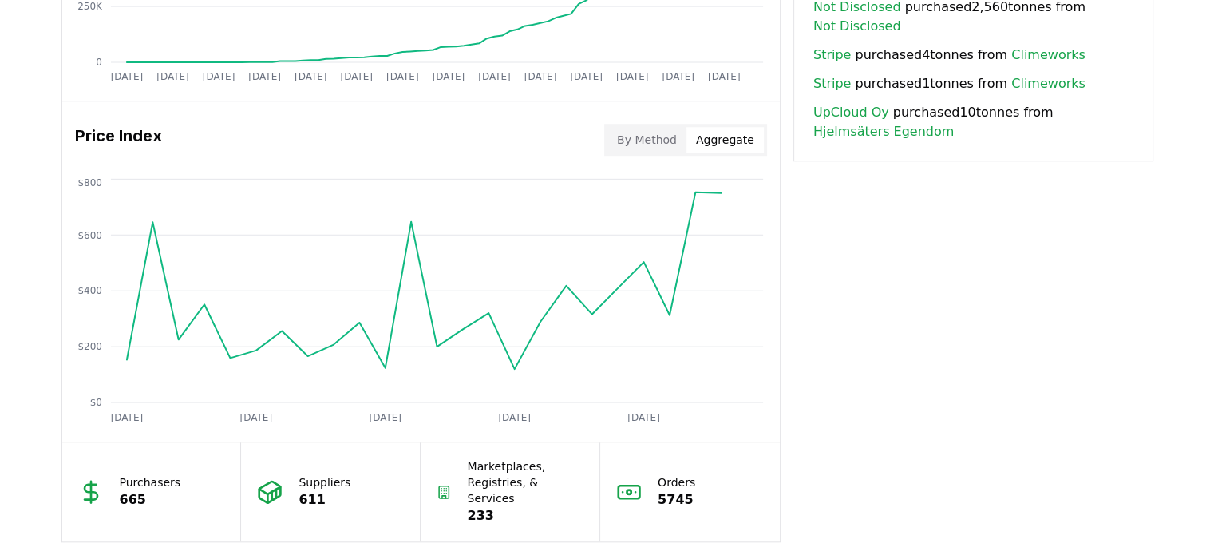
click at [655, 140] on button "By Method" at bounding box center [646, 140] width 79 height 26
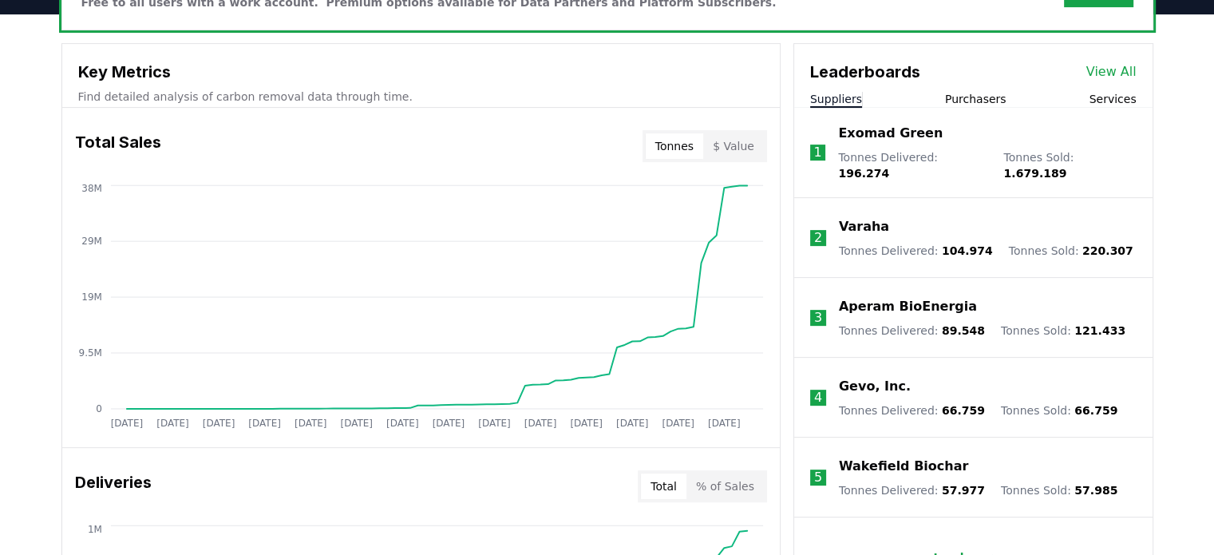
scroll to position [540, 0]
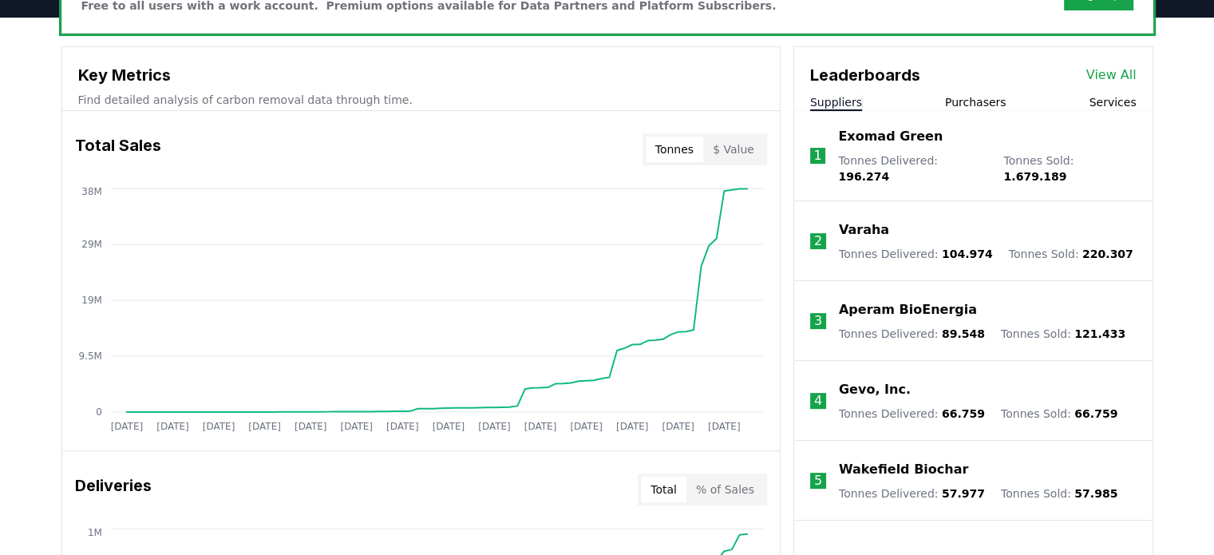
click at [726, 144] on button "$ Value" at bounding box center [733, 149] width 61 height 26
click at [682, 146] on button "Tonnes" at bounding box center [674, 149] width 57 height 26
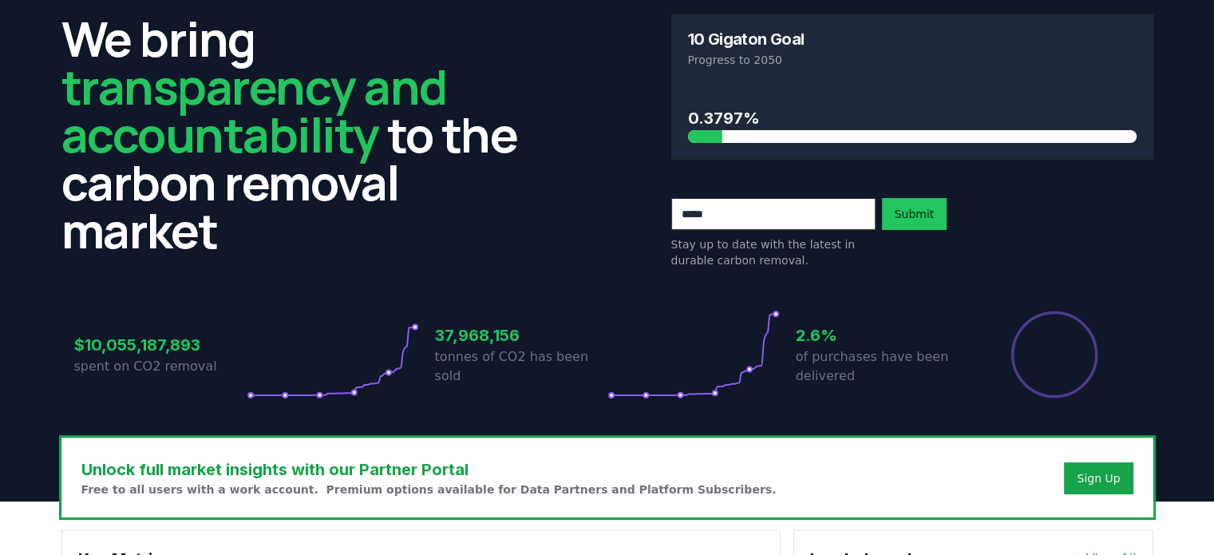
scroll to position [0, 0]
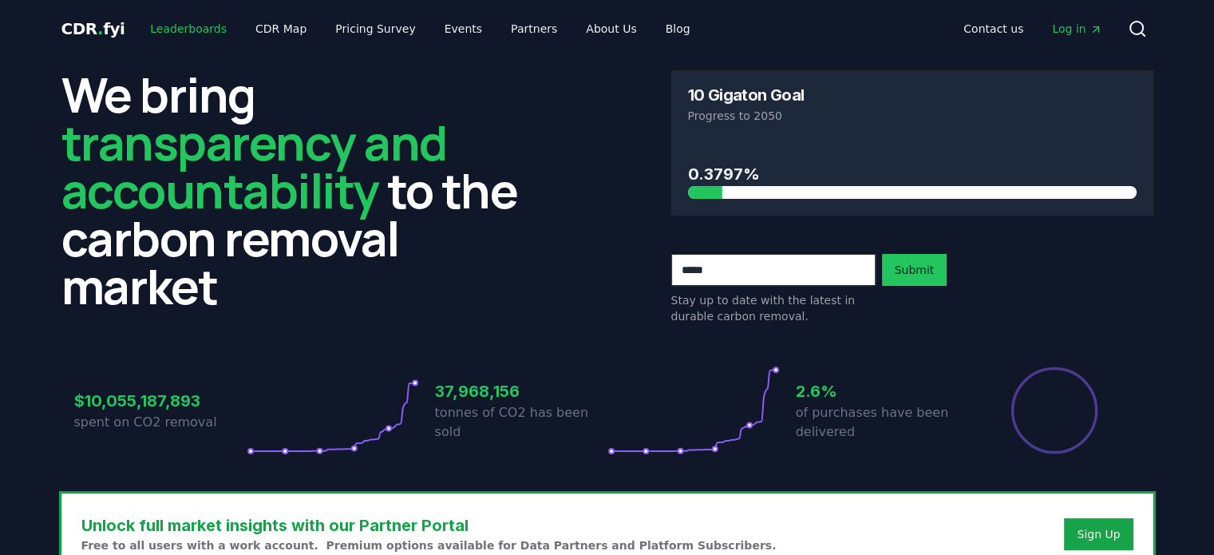
click at [202, 34] on link "Leaderboards" at bounding box center [188, 28] width 102 height 29
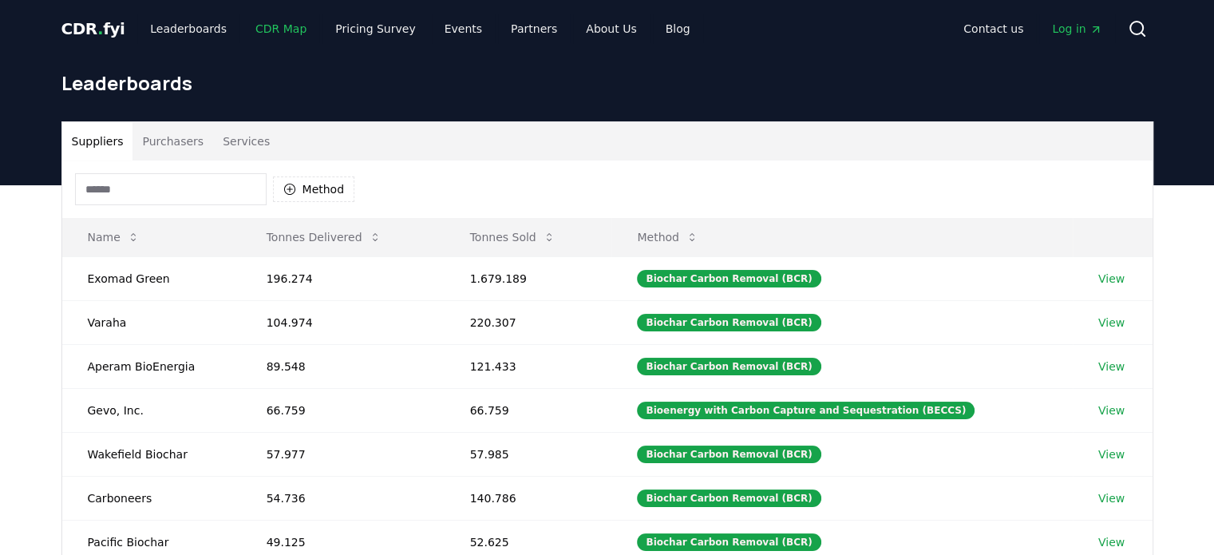
click at [279, 33] on link "CDR Map" at bounding box center [281, 28] width 77 height 29
